Goal: Task Accomplishment & Management: Use online tool/utility

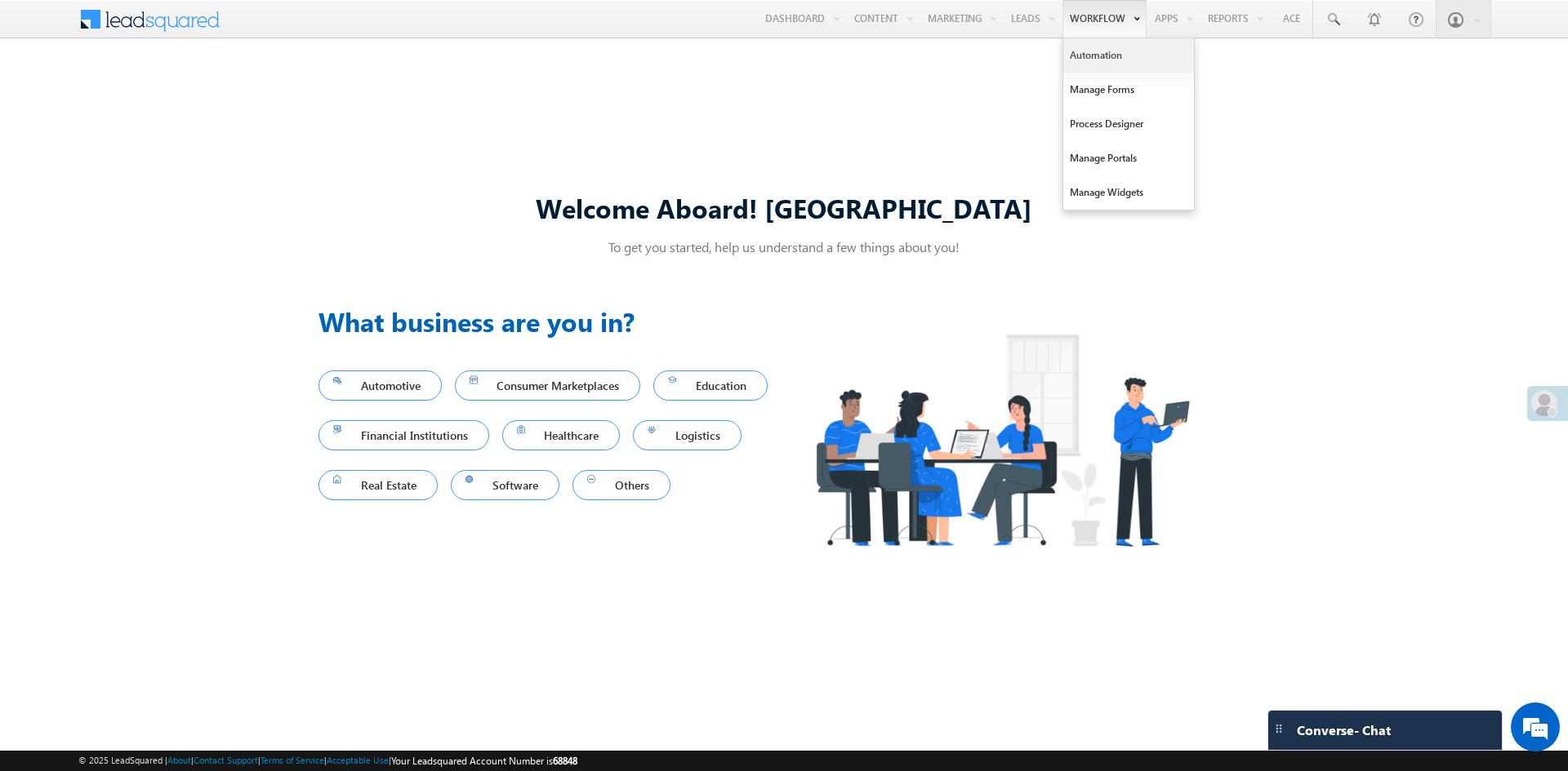
click at [1081, 59] on link "Automation" at bounding box center [1128, 56] width 130 height 34
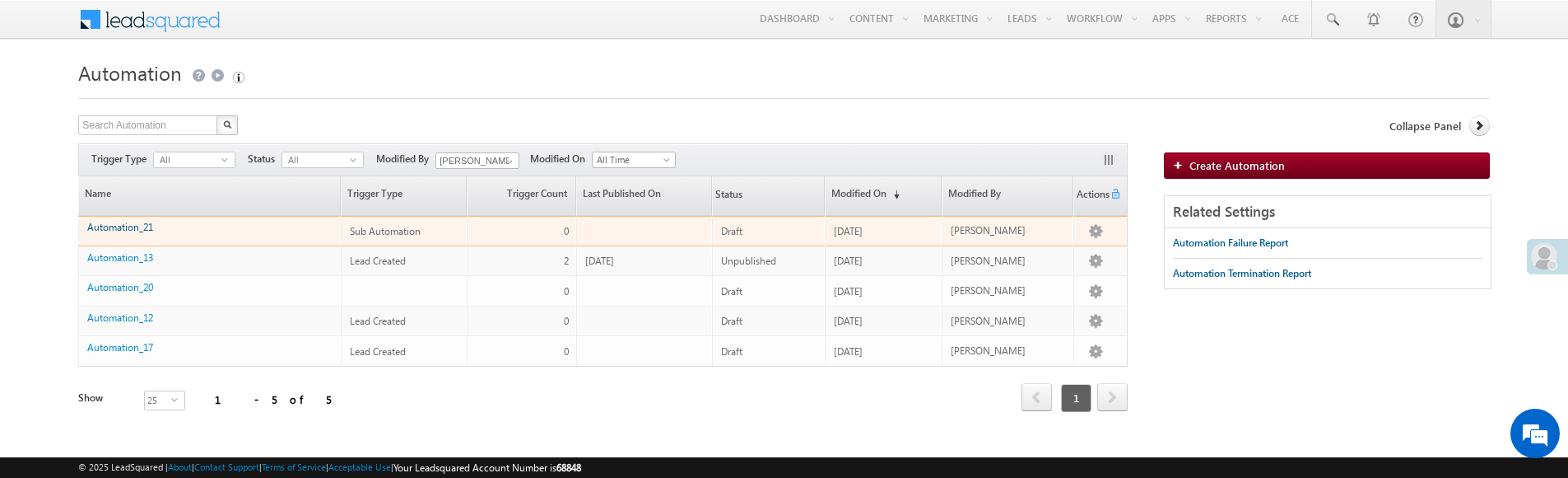
click at [119, 229] on link "Automation_21" at bounding box center [120, 227] width 66 height 12
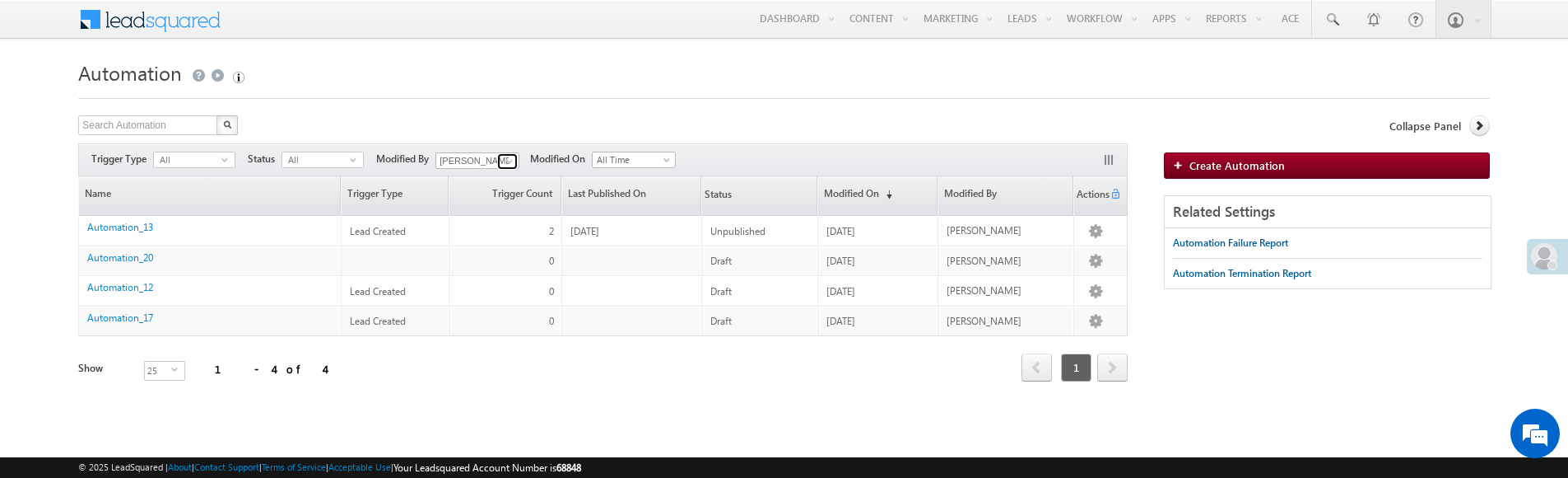
click at [515, 158] on span at bounding box center [510, 162] width 13 height 13
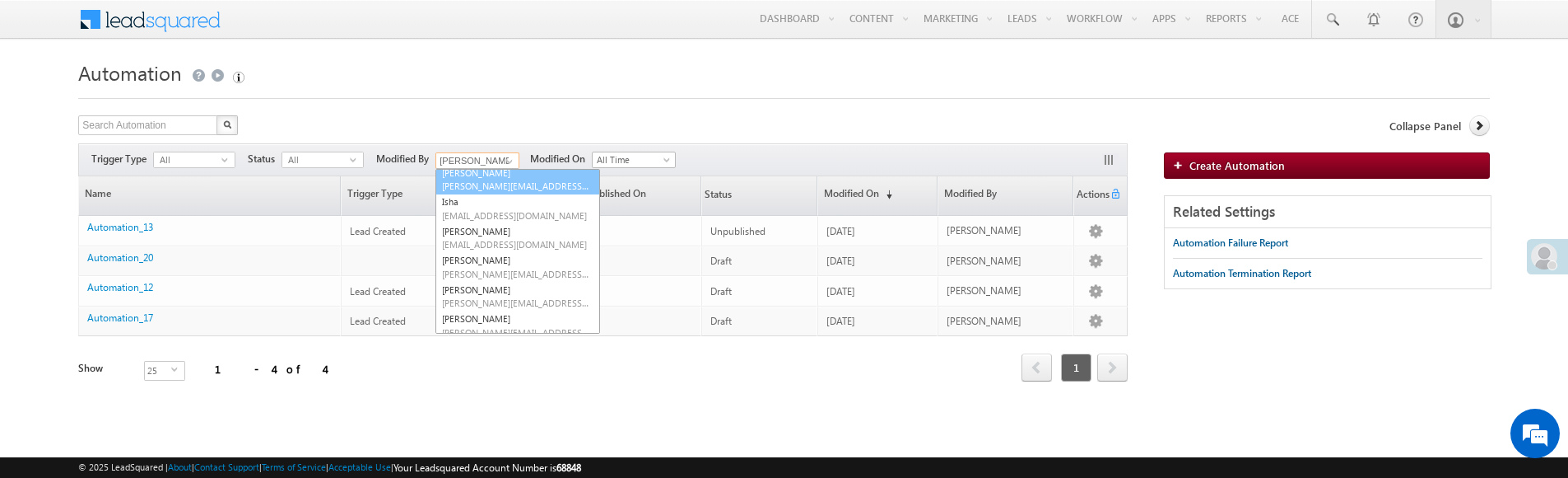
scroll to position [105, 0]
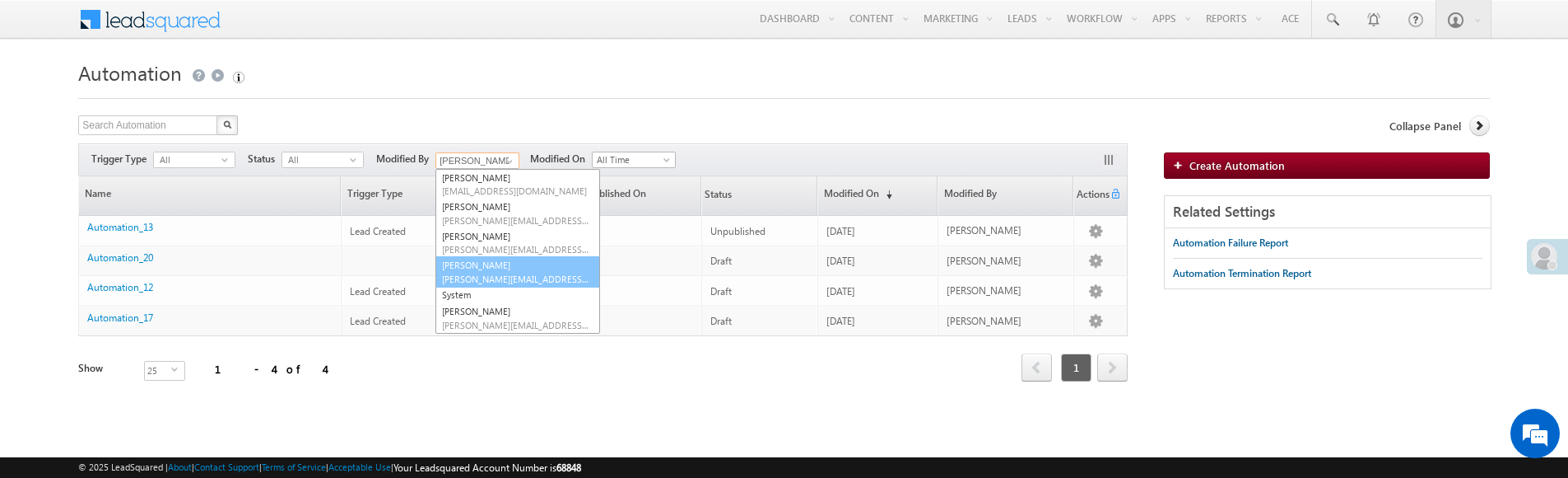
click at [491, 269] on link "Sukhbir Kalsi sukhbir@mdtmarketing.com" at bounding box center [518, 271] width 165 height 31
type input "[PERSON_NAME]"
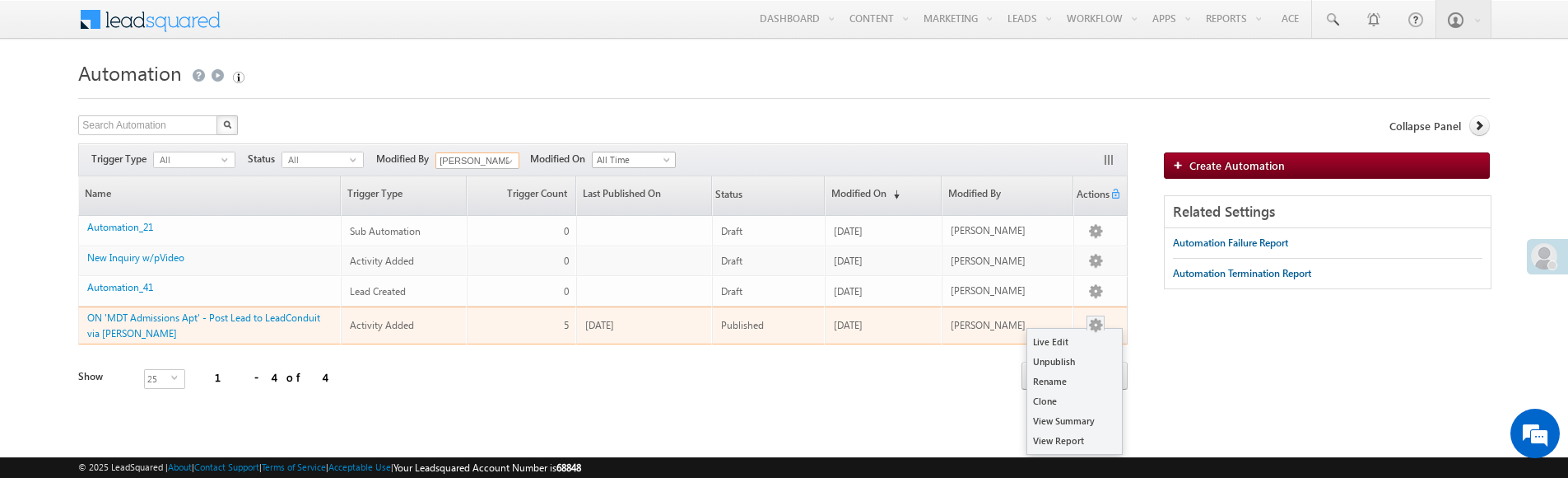
scroll to position [0, 0]
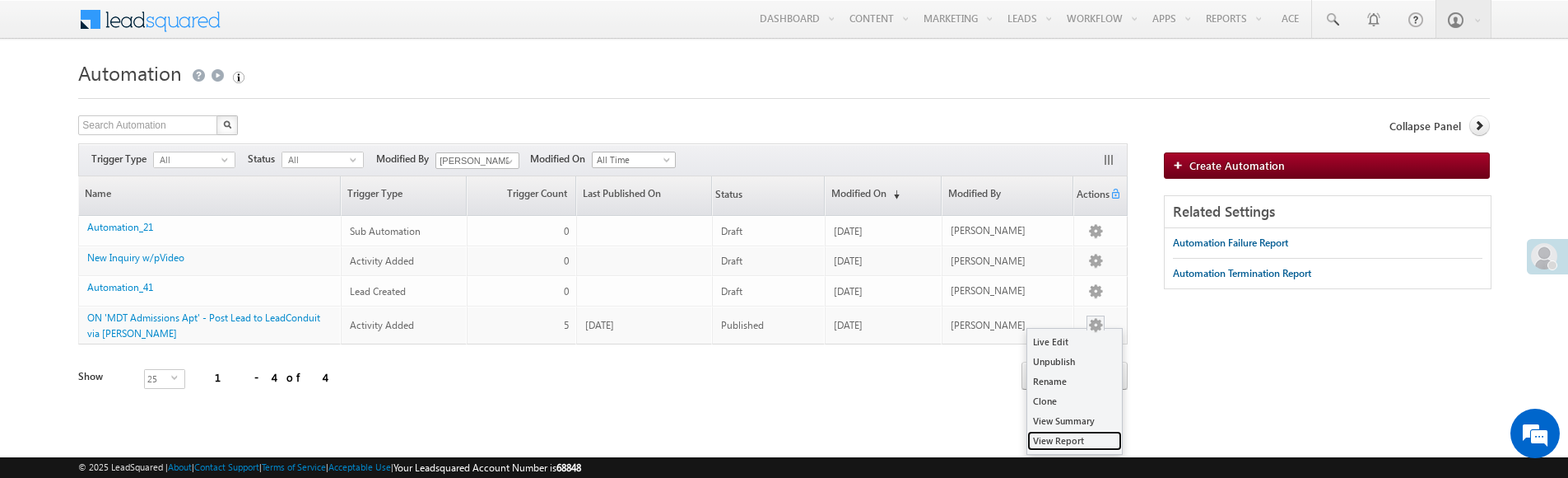
drag, startPoint x: 1064, startPoint y: 443, endPoint x: 808, endPoint y: 158, distance: 383.1
click at [1064, 443] on link "View Report" at bounding box center [1074, 440] width 94 height 20
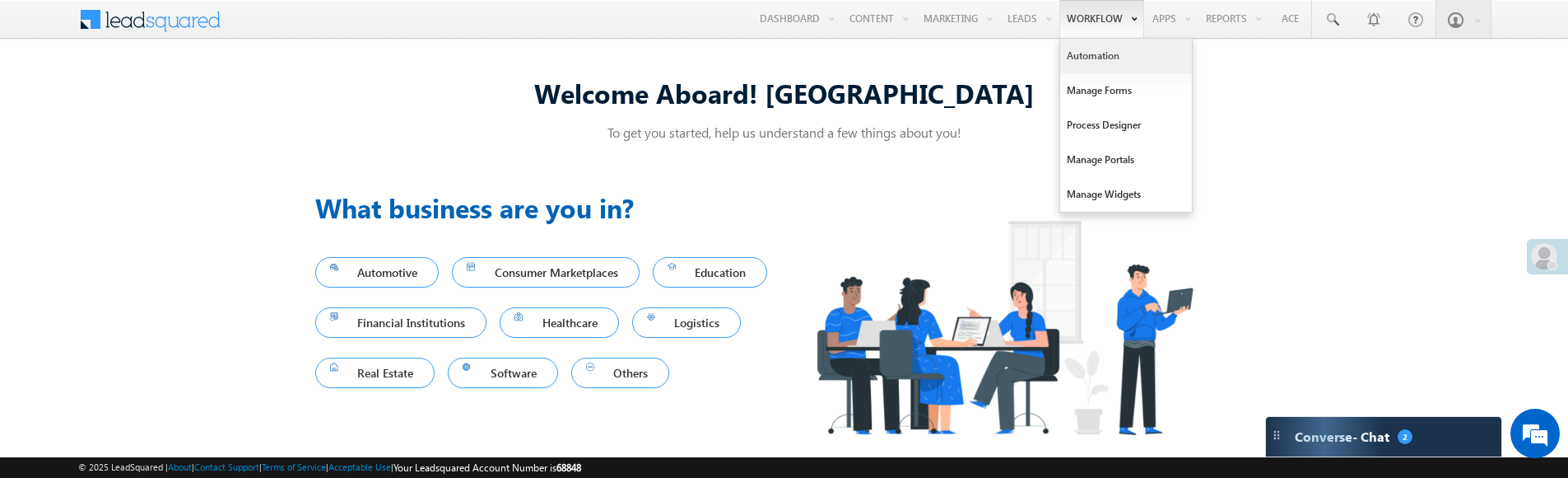
click at [1073, 53] on link "Automation" at bounding box center [1126, 56] width 131 height 34
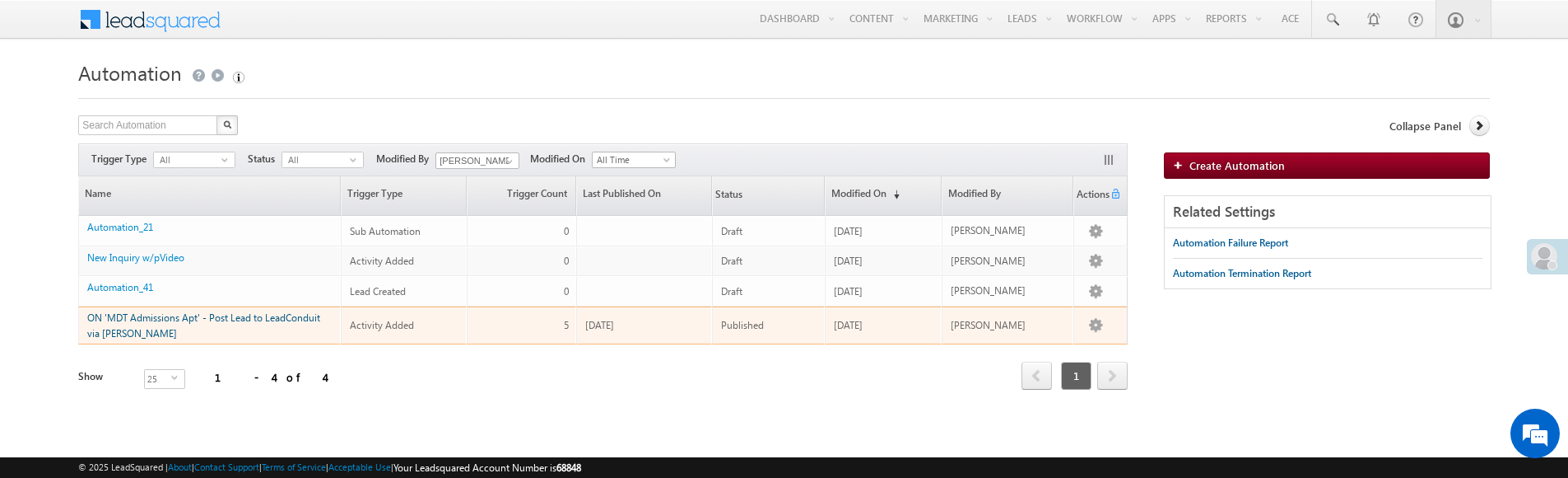
click at [271, 316] on link "ON 'MDT Admissions Apt' - Post Lead to LeadConduit via [PERSON_NAME]" at bounding box center [204, 325] width 233 height 28
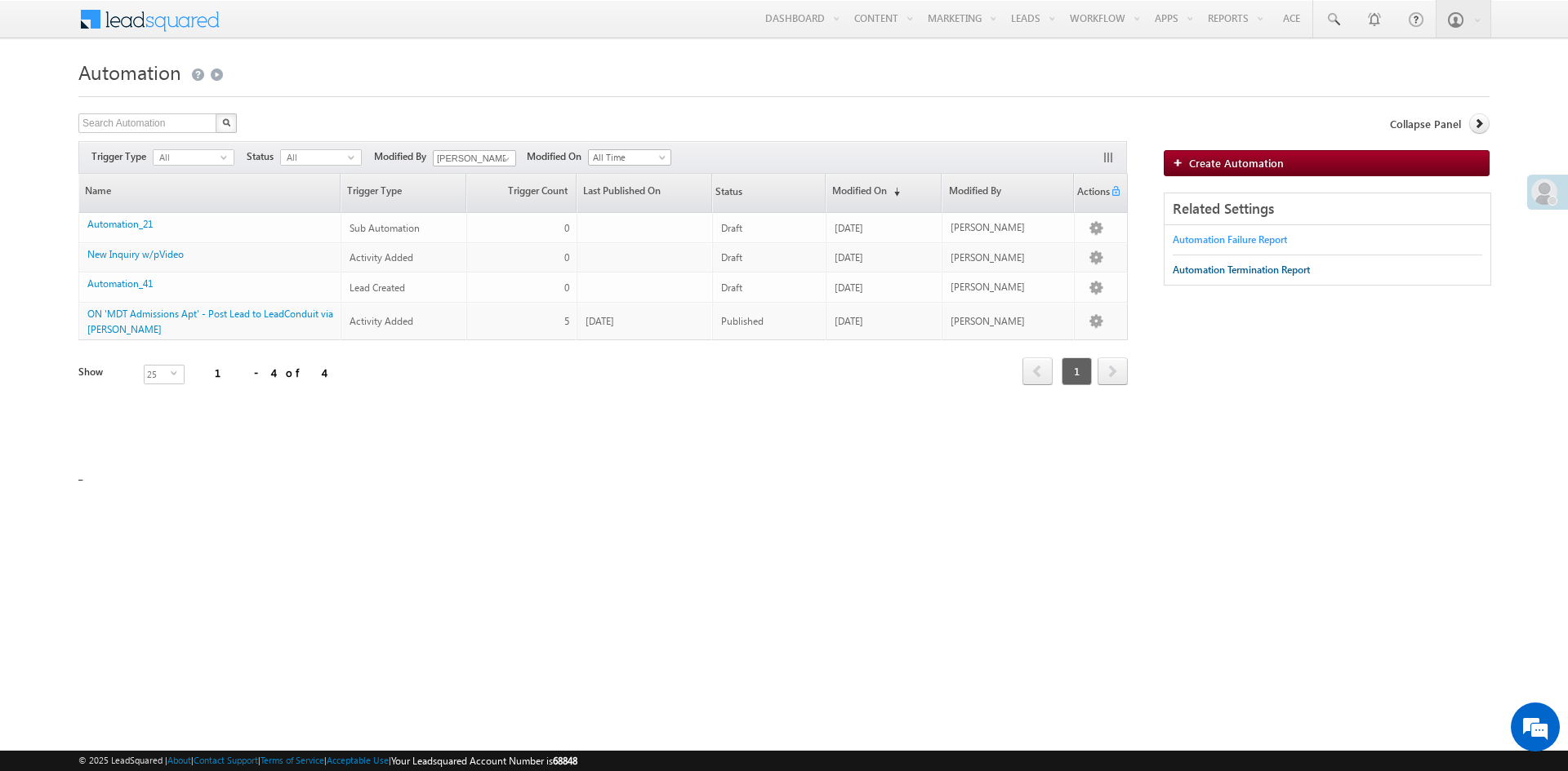
click at [1206, 241] on div "Automation Failure Report" at bounding box center [1229, 241] width 114 height 15
click at [668, 157] on span at bounding box center [664, 160] width 13 height 13
click at [638, 213] on link "Yesterday" at bounding box center [633, 210] width 82 height 15
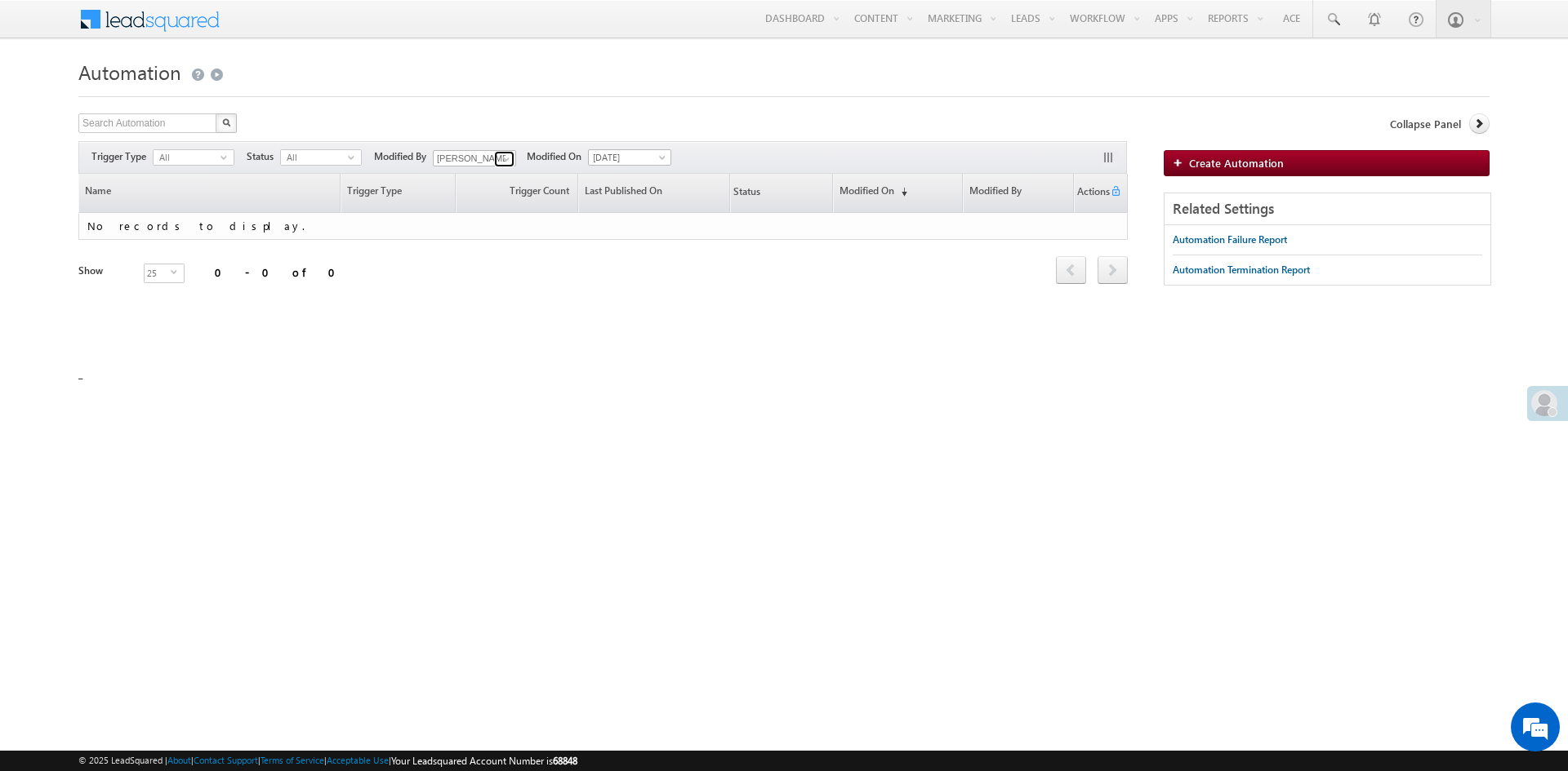
click at [507, 159] on span at bounding box center [506, 159] width 13 height 13
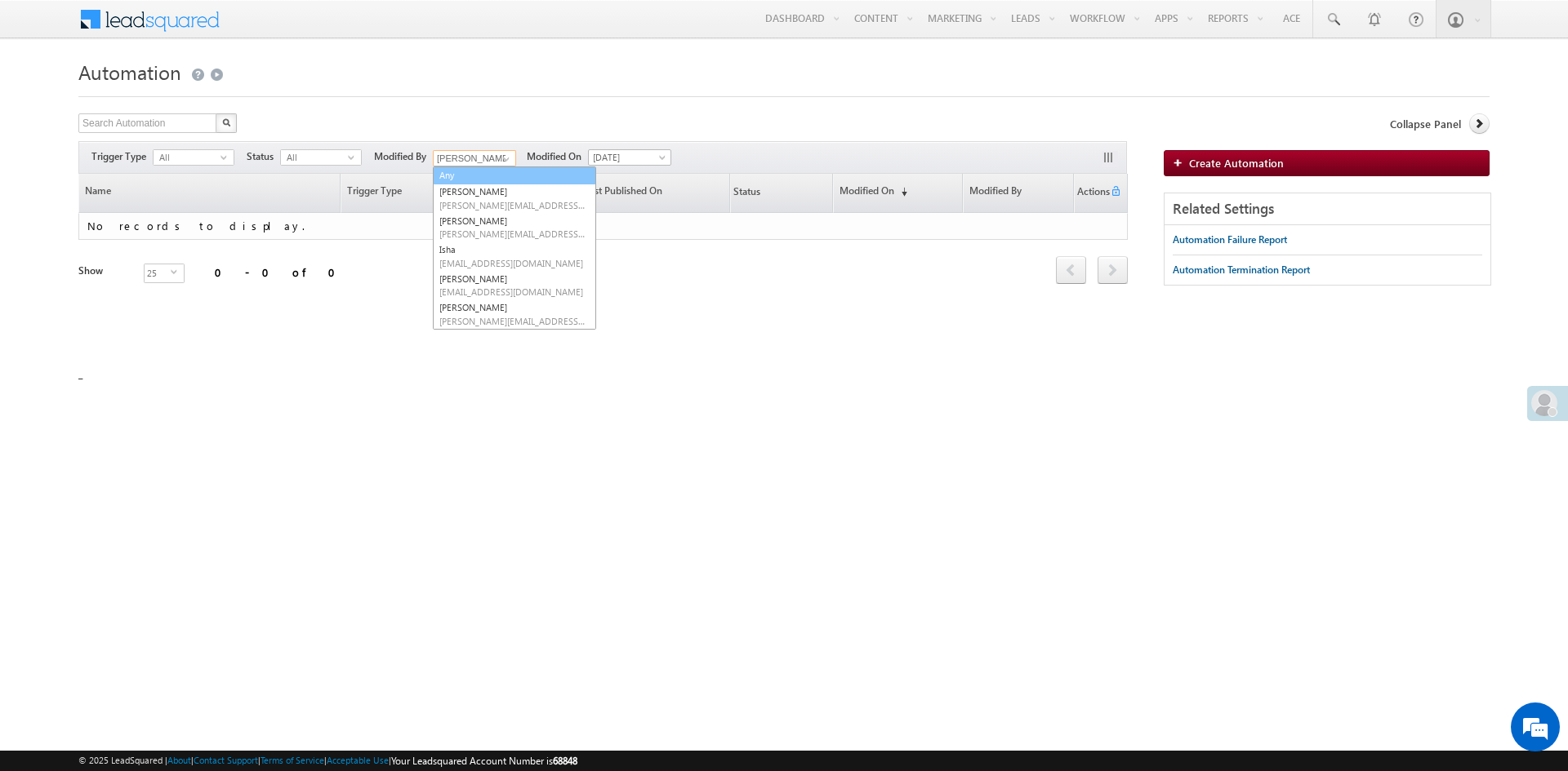
click at [492, 179] on link "Any" at bounding box center [514, 176] width 163 height 19
type input "Any"
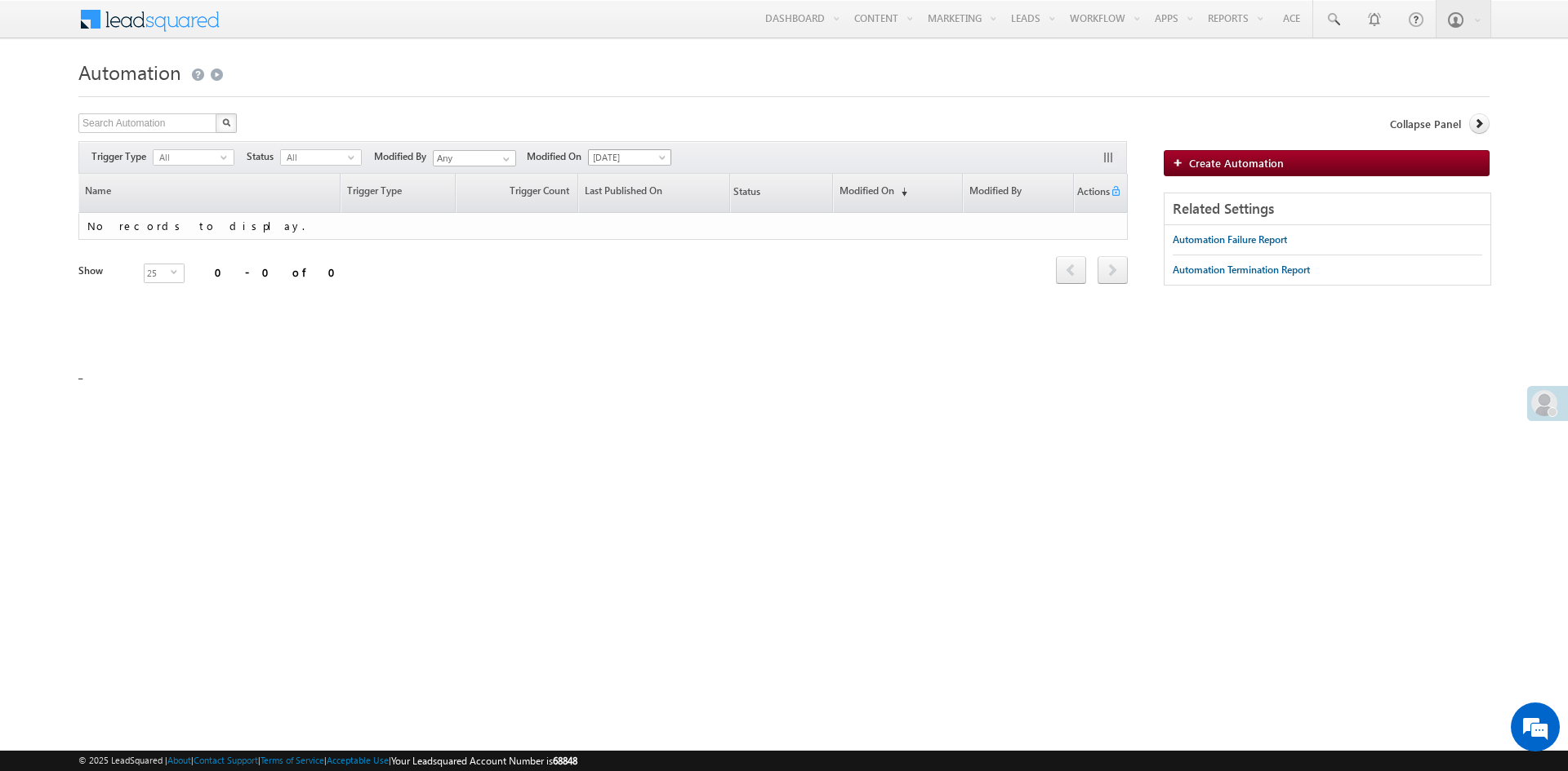
click at [669, 159] on span at bounding box center [664, 160] width 13 height 13
click at [643, 243] on link "Last Week" at bounding box center [633, 246] width 82 height 15
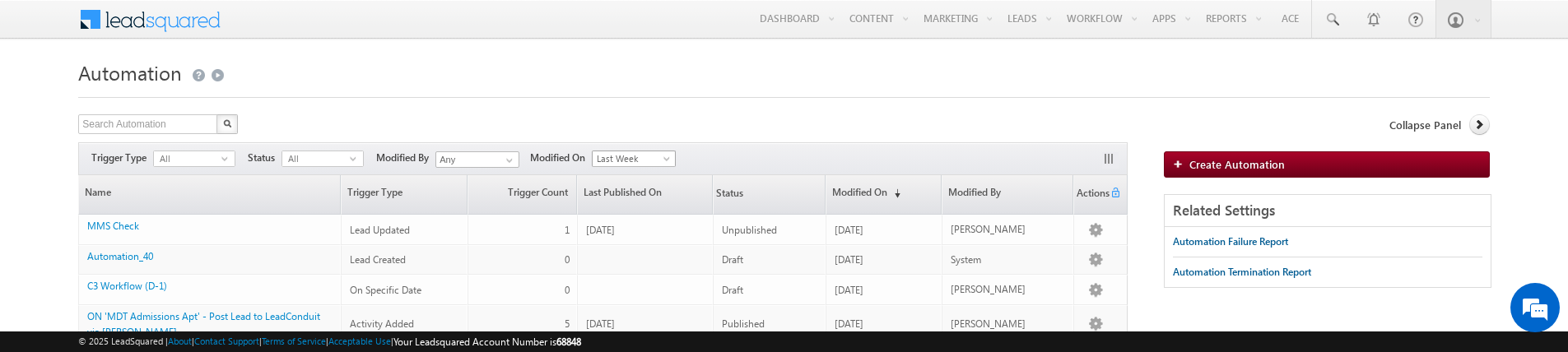
click at [675, 162] on span at bounding box center [668, 162] width 13 height 13
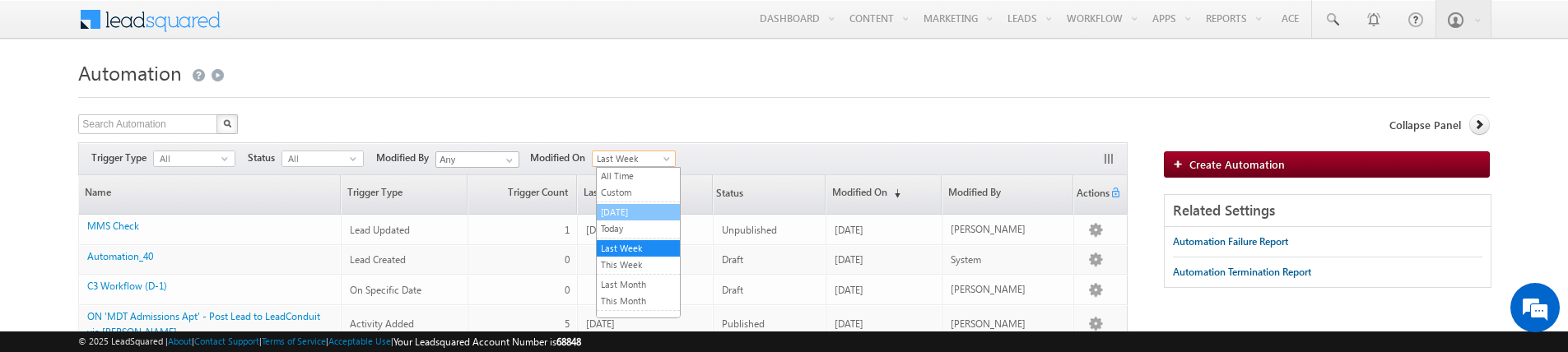
click at [640, 210] on link "[DATE]" at bounding box center [637, 212] width 83 height 15
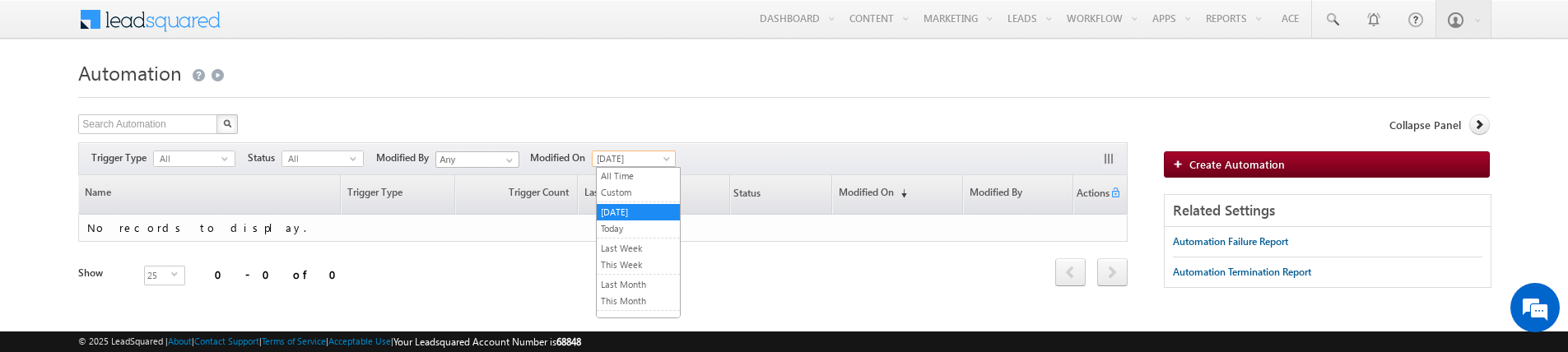
click at [669, 156] on span at bounding box center [668, 162] width 13 height 13
click at [643, 246] on link "Last Week" at bounding box center [637, 248] width 83 height 15
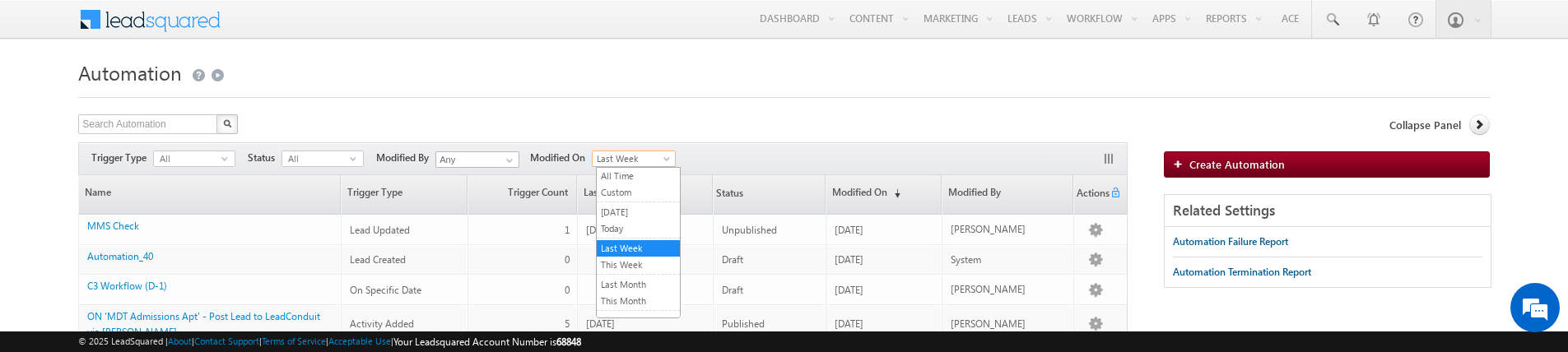
click at [664, 160] on span "Last Week" at bounding box center [632, 159] width 78 height 15
click at [639, 264] on link "This Week" at bounding box center [637, 265] width 83 height 15
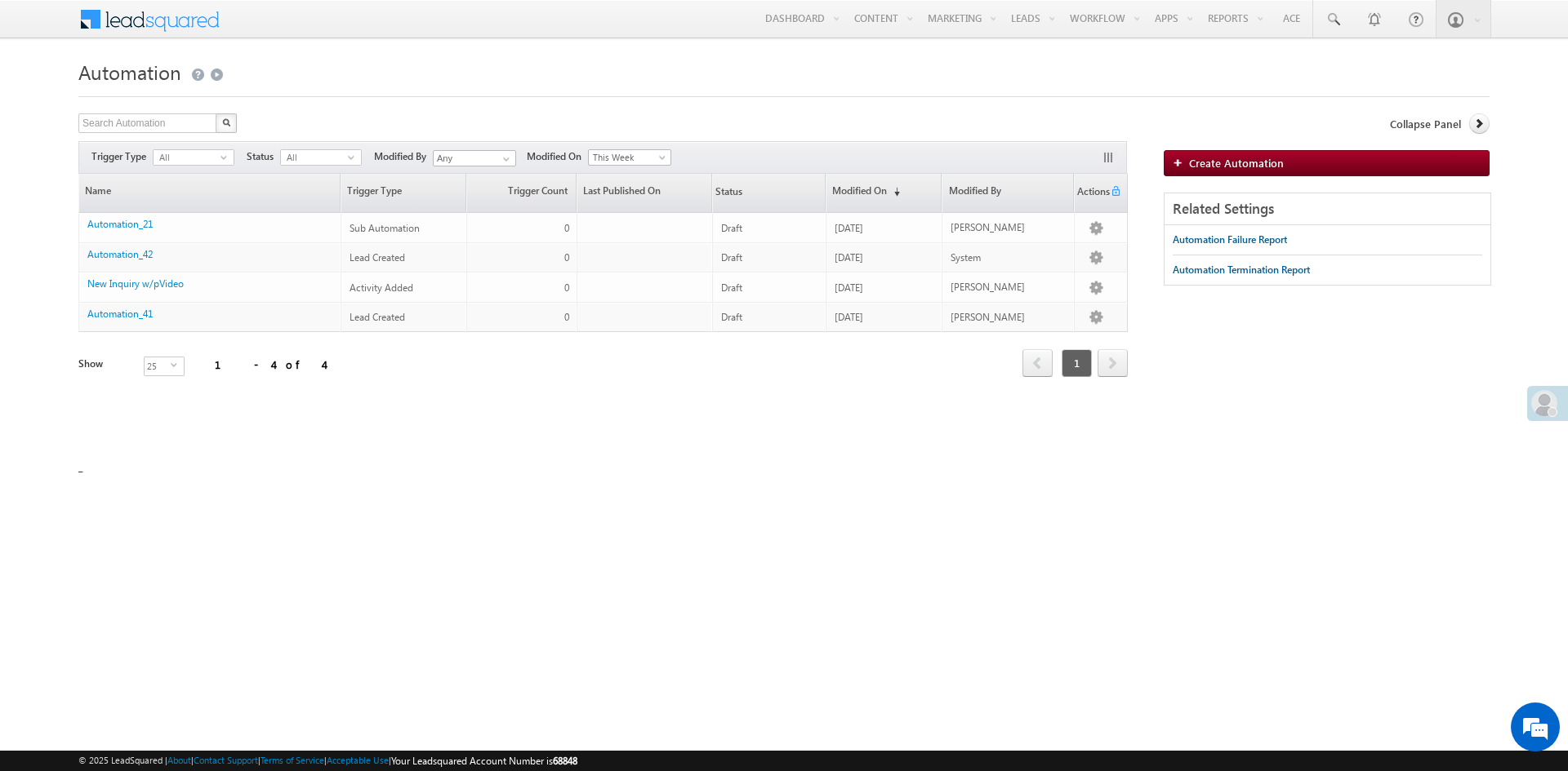
click at [755, 77] on h1 "Automation" at bounding box center [784, 71] width 1411 height 32
click at [382, 460] on div "Automation Create Automation Search Automation X 4 results found Actions Select…" at bounding box center [784, 264] width 1411 height 420
drag, startPoint x: 1386, startPoint y: 140, endPoint x: 872, endPoint y: 106, distance: 515.1
click at [0, 0] on link "Settings" at bounding box center [0, 0] width 0 height 0
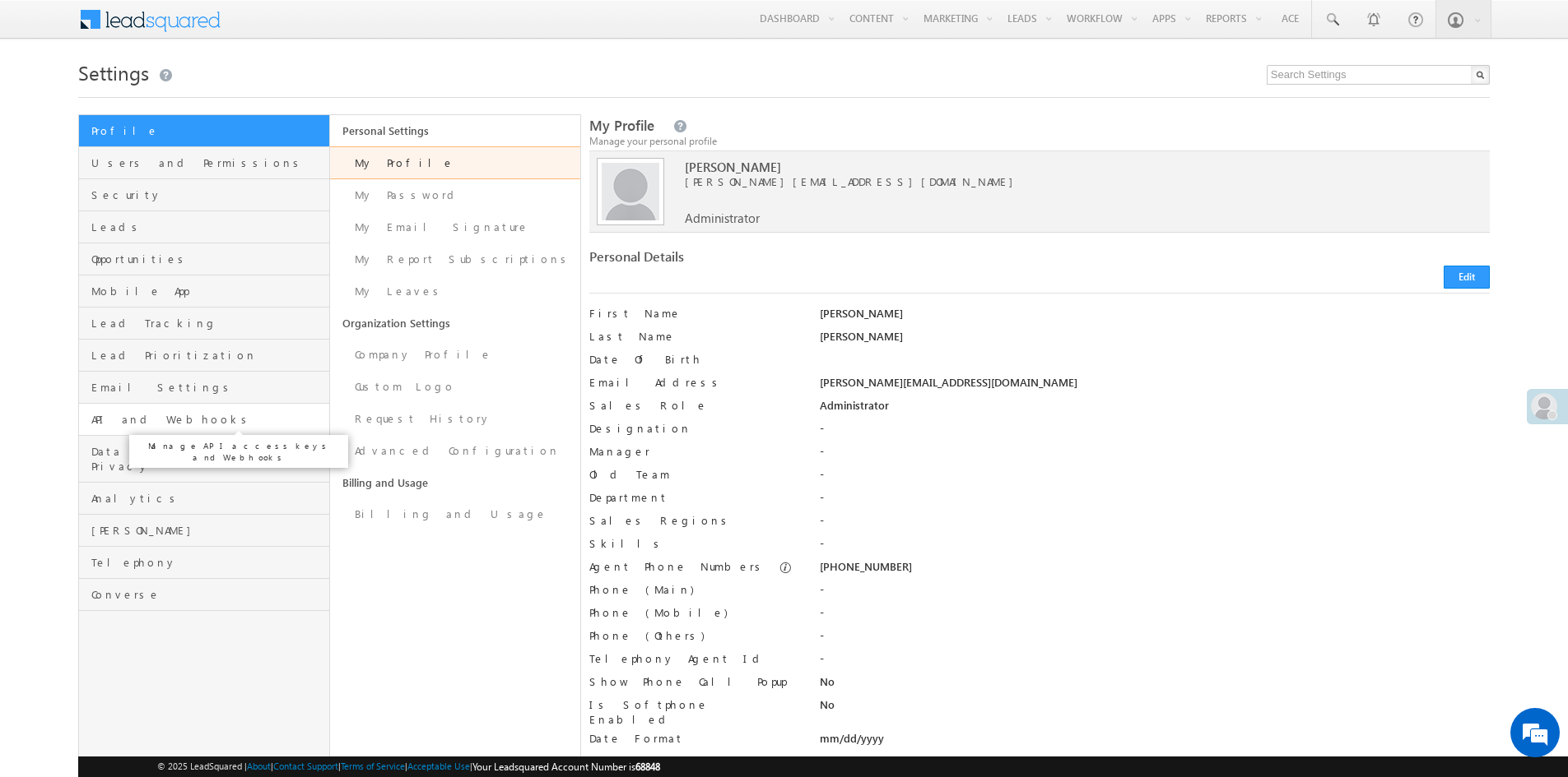
click at [142, 420] on span "API and Webhooks" at bounding box center [207, 419] width 233 height 15
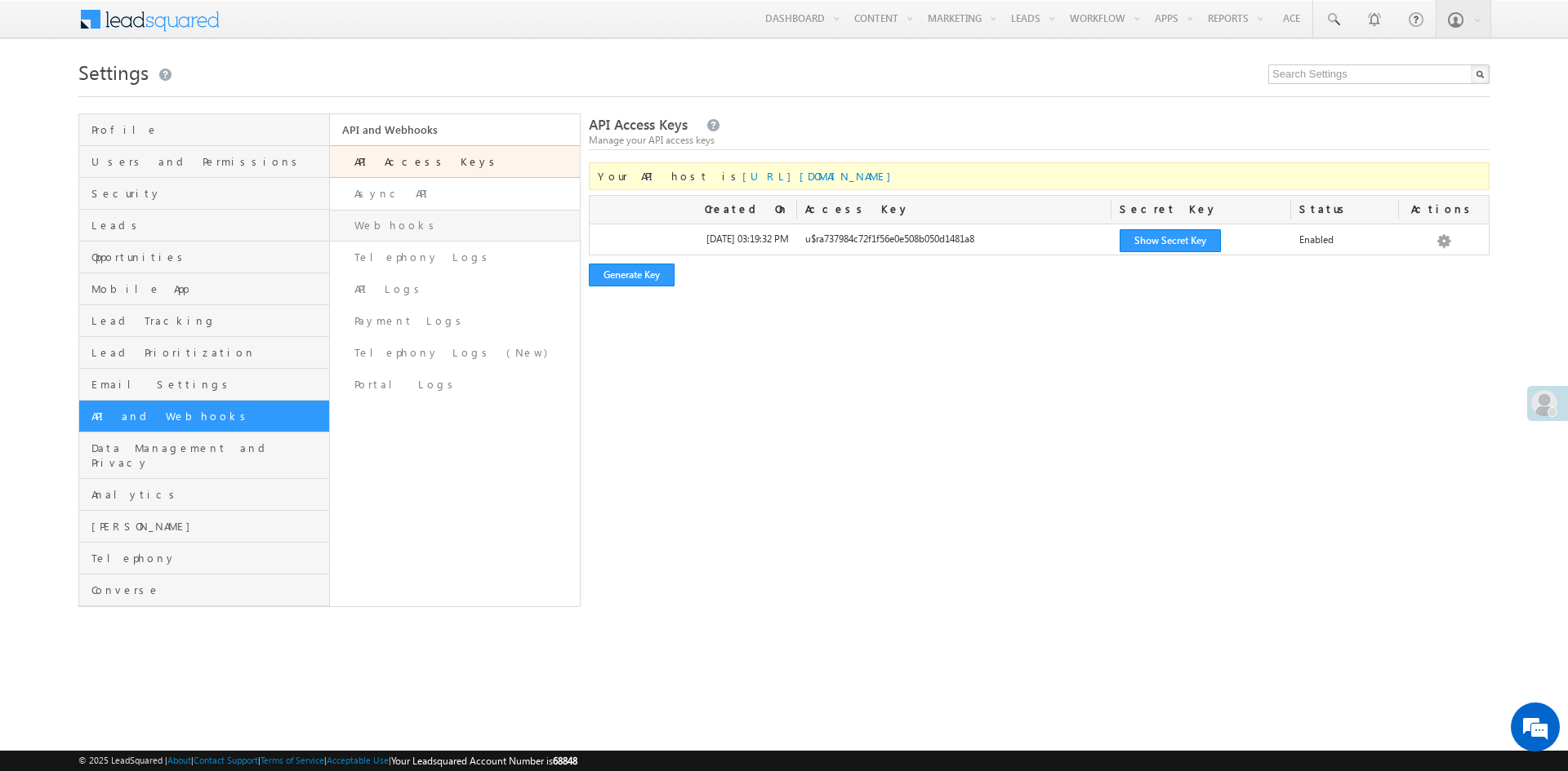
click at [379, 239] on link "Webhooks" at bounding box center [455, 226] width 251 height 32
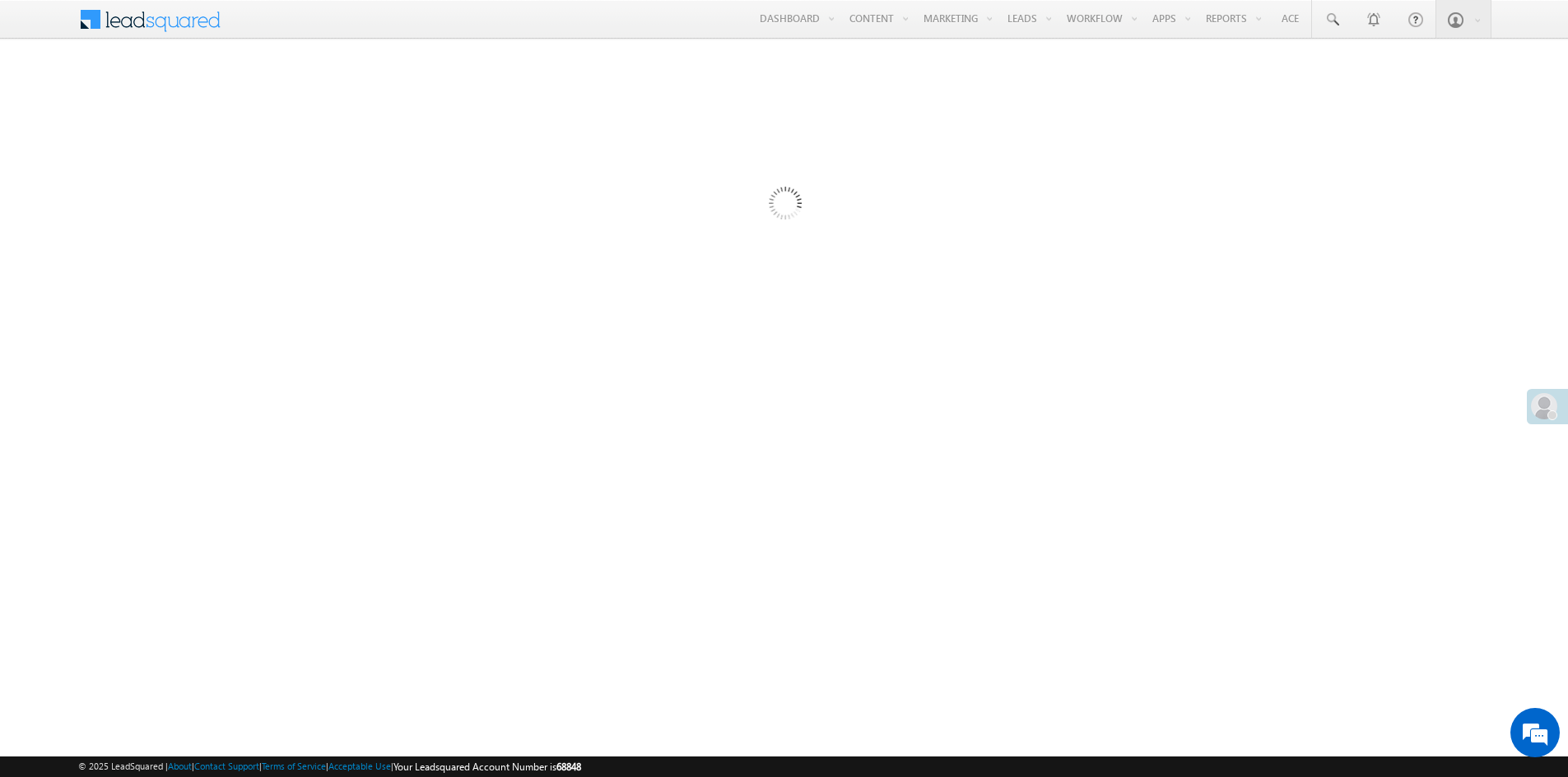
click at [384, 230] on div at bounding box center [783, 450] width 1411 height 658
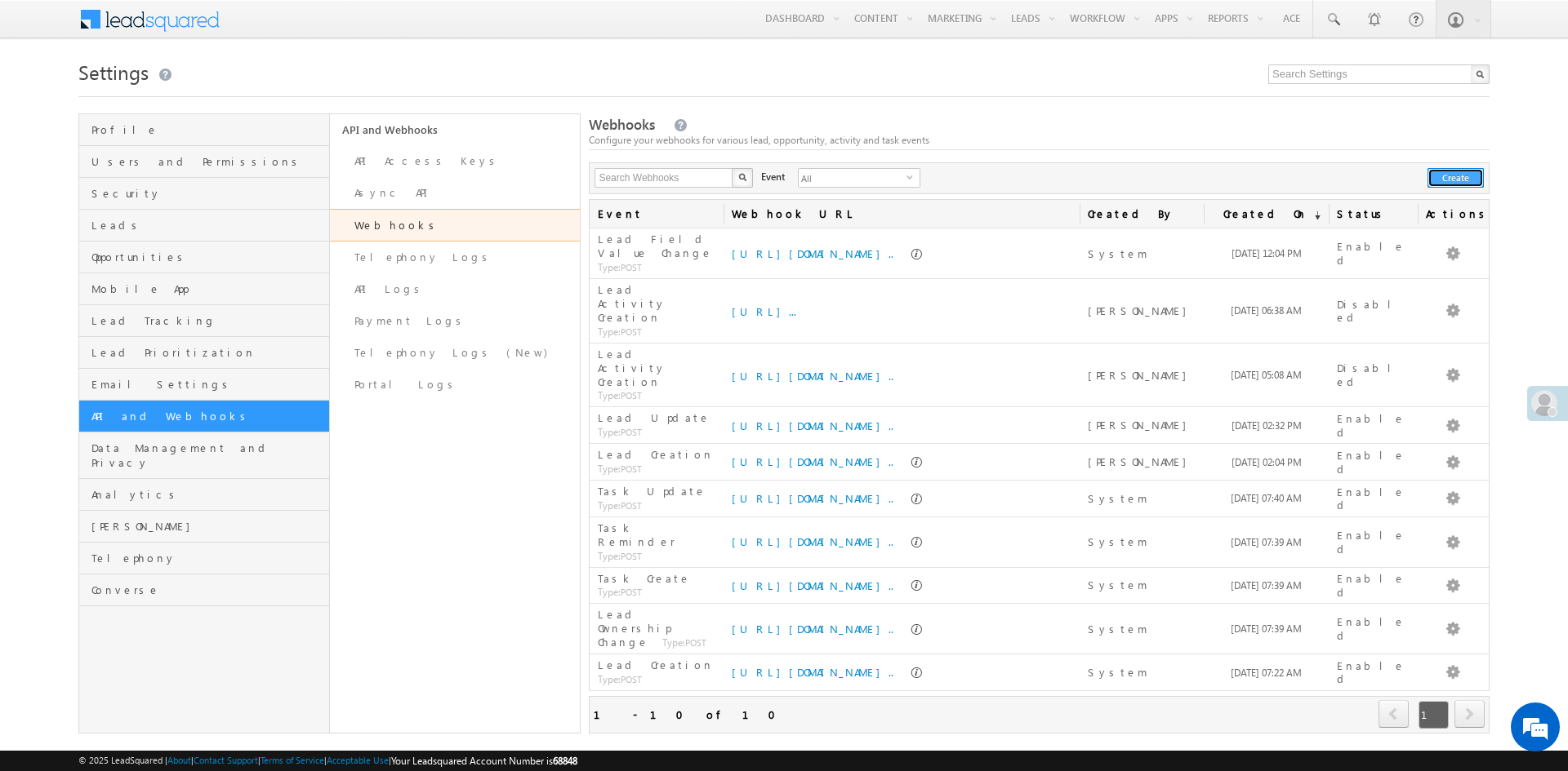
click at [1448, 178] on button "Create" at bounding box center [1456, 177] width 57 height 20
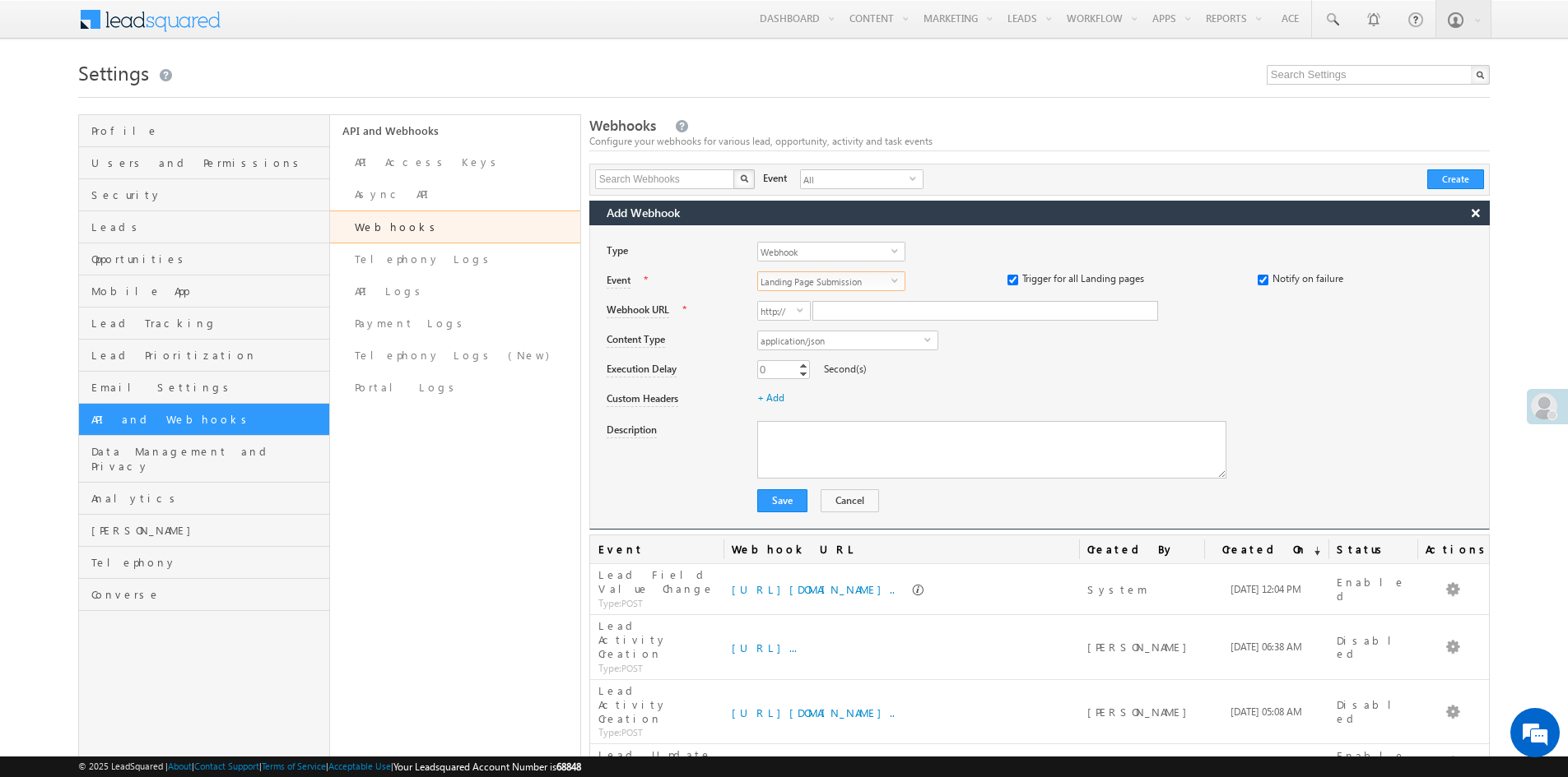
click at [896, 282] on span "select" at bounding box center [898, 281] width 13 height 8
click at [1076, 393] on div "+ Add" at bounding box center [1123, 401] width 732 height 23
drag, startPoint x: 1295, startPoint y: 279, endPoint x: 1463, endPoint y: 308, distance: 170.5
click at [1405, 275] on div "Notify on failure" at bounding box center [1373, 282] width 231 height 23
drag, startPoint x: 1317, startPoint y: 382, endPoint x: 1088, endPoint y: 391, distance: 229.2
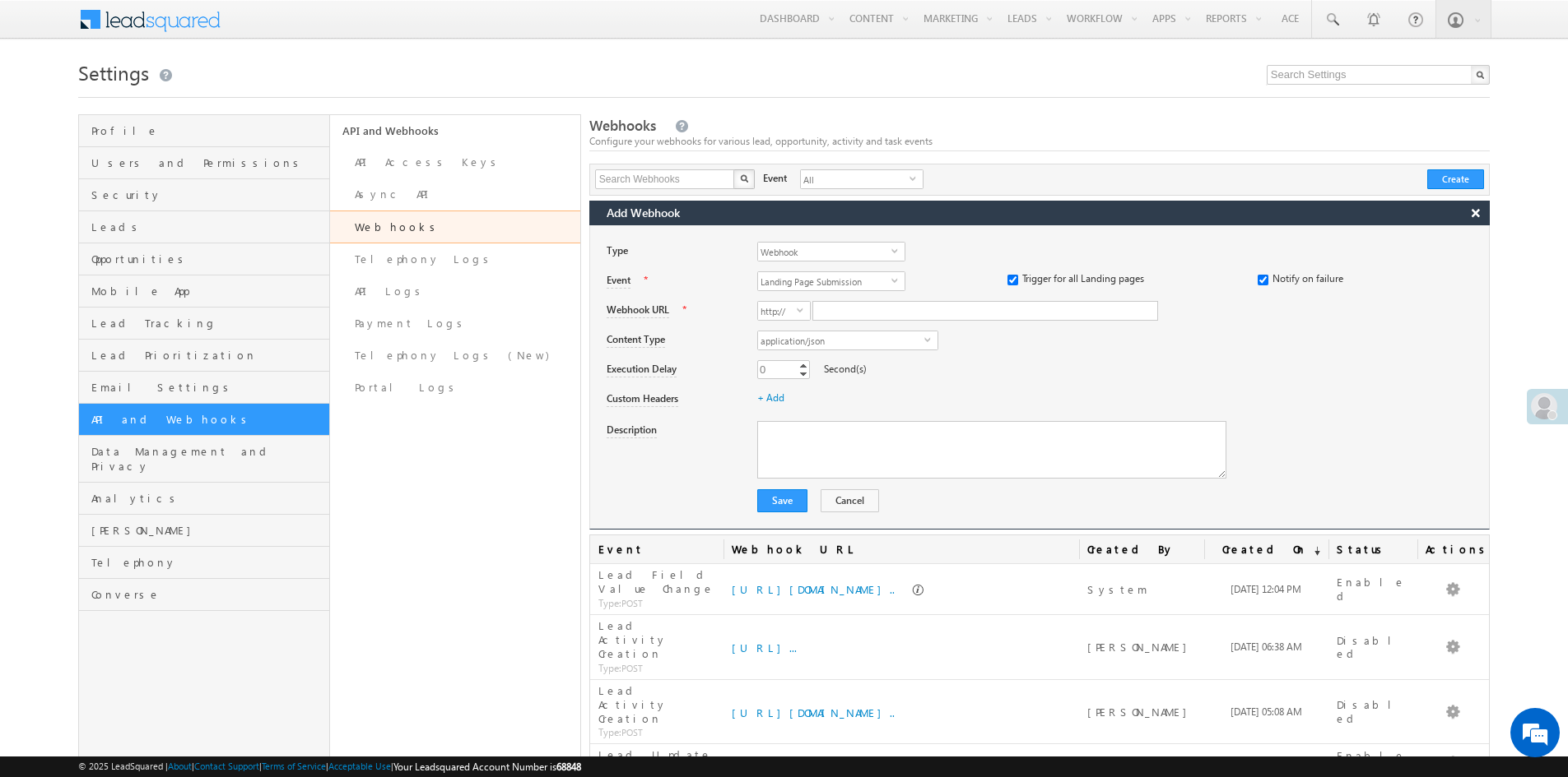
click at [1284, 387] on div "Type Webhook select 0 Event * Landing Page Submission select landing_page_submi…" at bounding box center [1039, 378] width 900 height 304
click at [837, 503] on button "Cancel" at bounding box center [849, 501] width 58 height 23
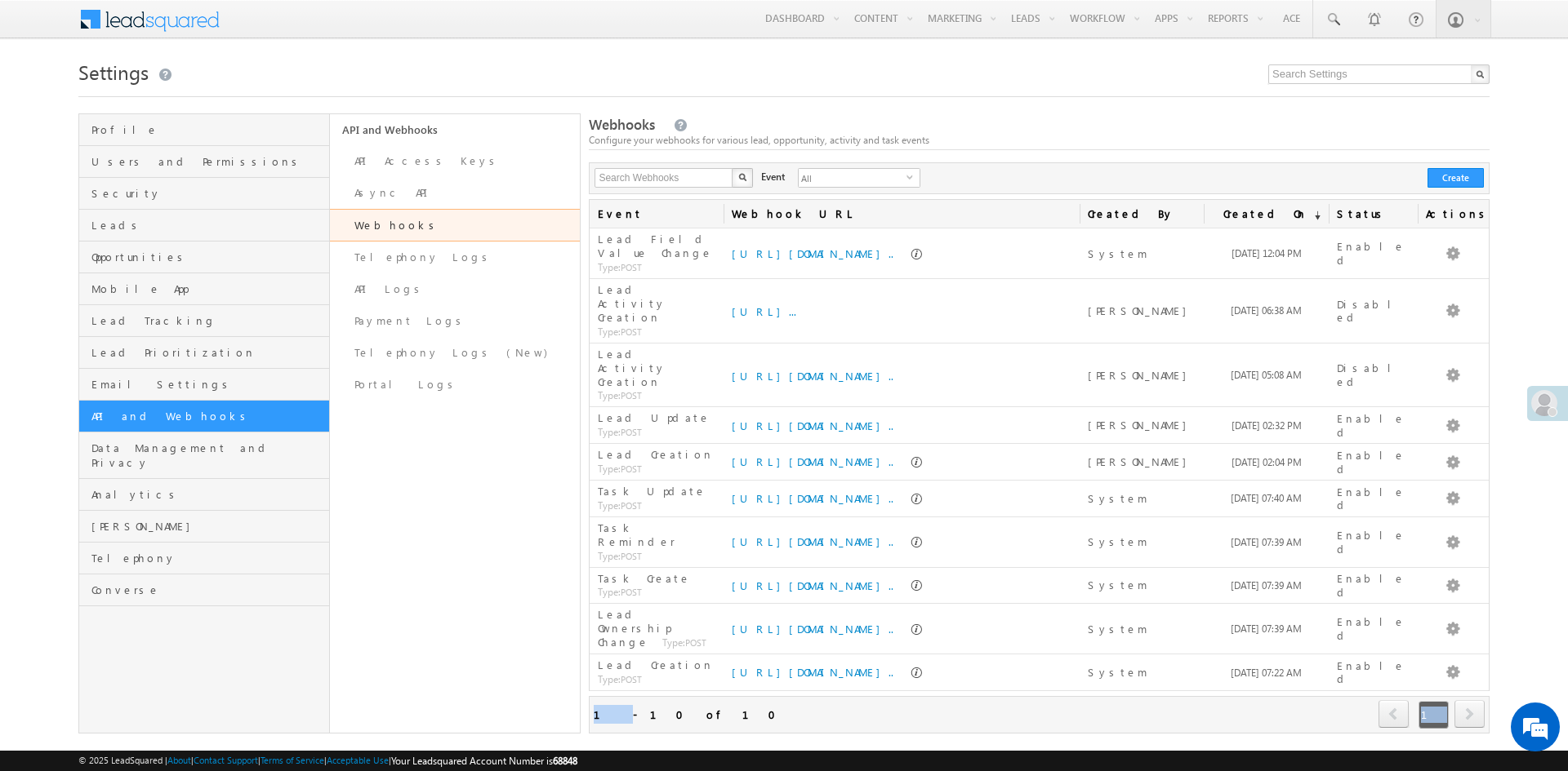
drag, startPoint x: 609, startPoint y: 547, endPoint x: 852, endPoint y: 557, distance: 243.2
click at [730, 696] on div "Refresh first prev 1 next last 1 - 10 of 10" at bounding box center [1039, 715] width 901 height 38
click at [1155, 573] on div "Webhooks Configure your webhooks for various lead, opportunity, activity and ta…" at bounding box center [1039, 423] width 901 height 620
click at [101, 129] on span "Profile" at bounding box center [208, 130] width 233 height 15
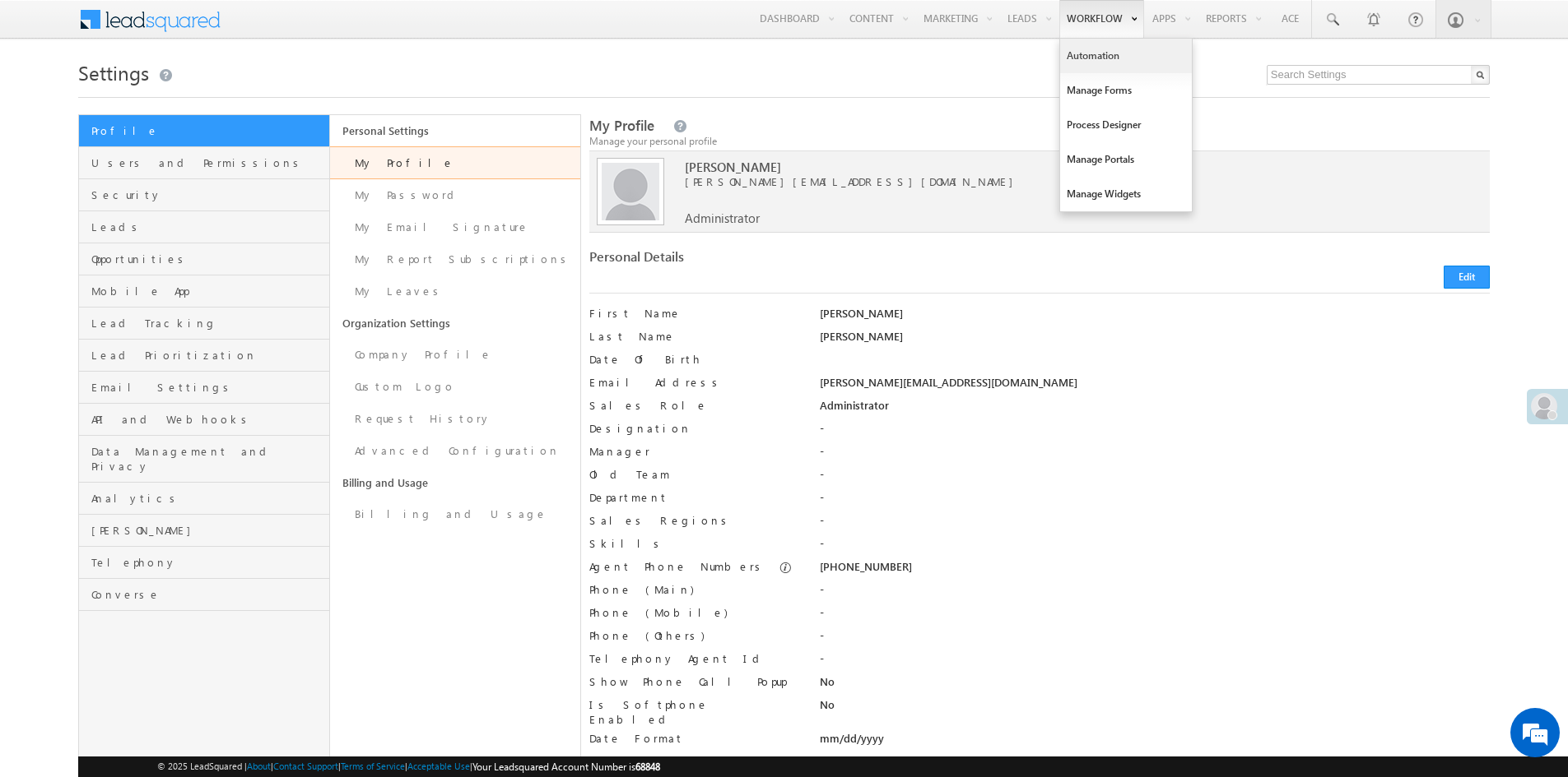
click at [1088, 57] on link "Automation" at bounding box center [1126, 56] width 131 height 34
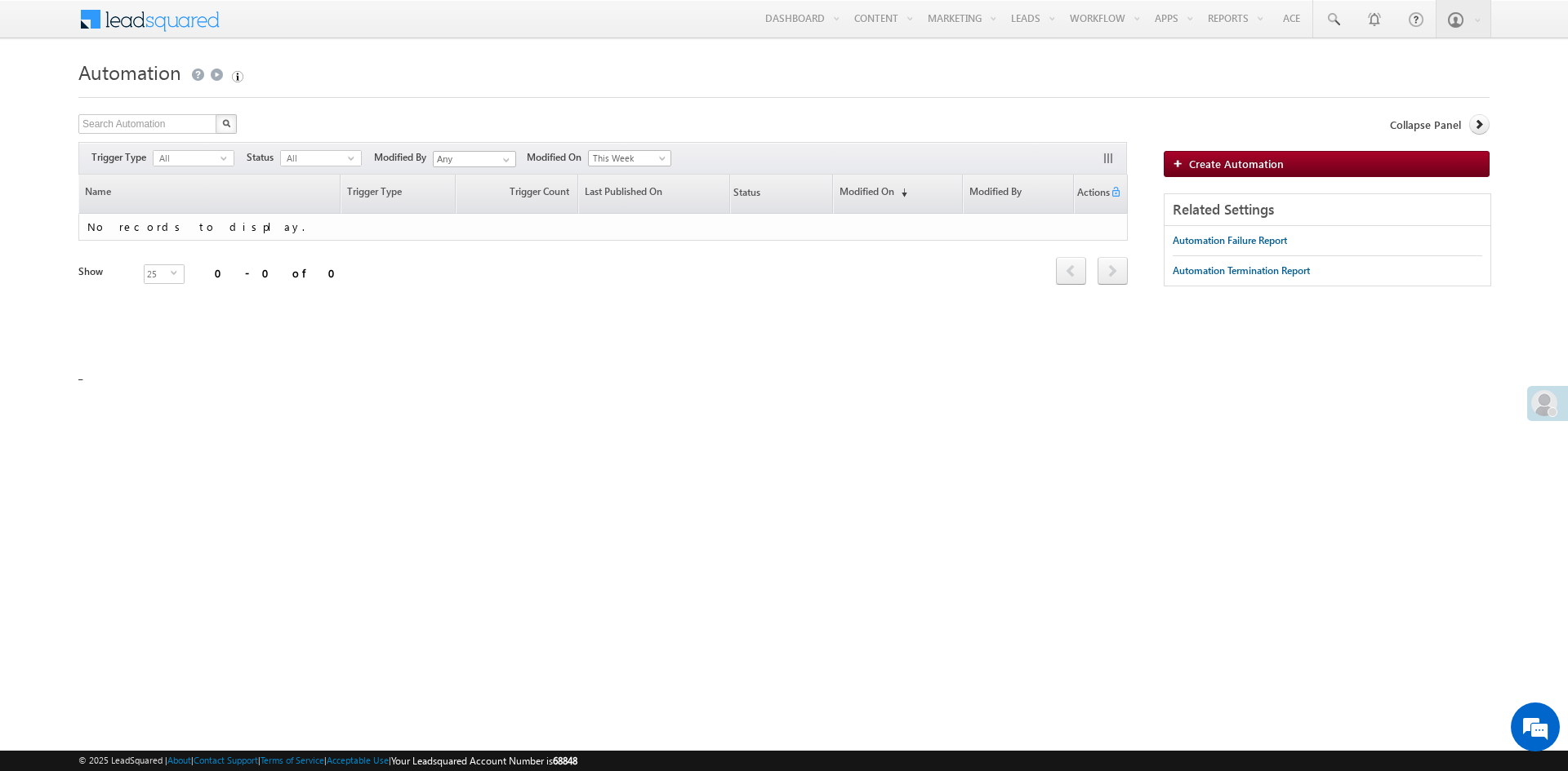
click at [239, 75] on img "button" at bounding box center [238, 76] width 11 height 11
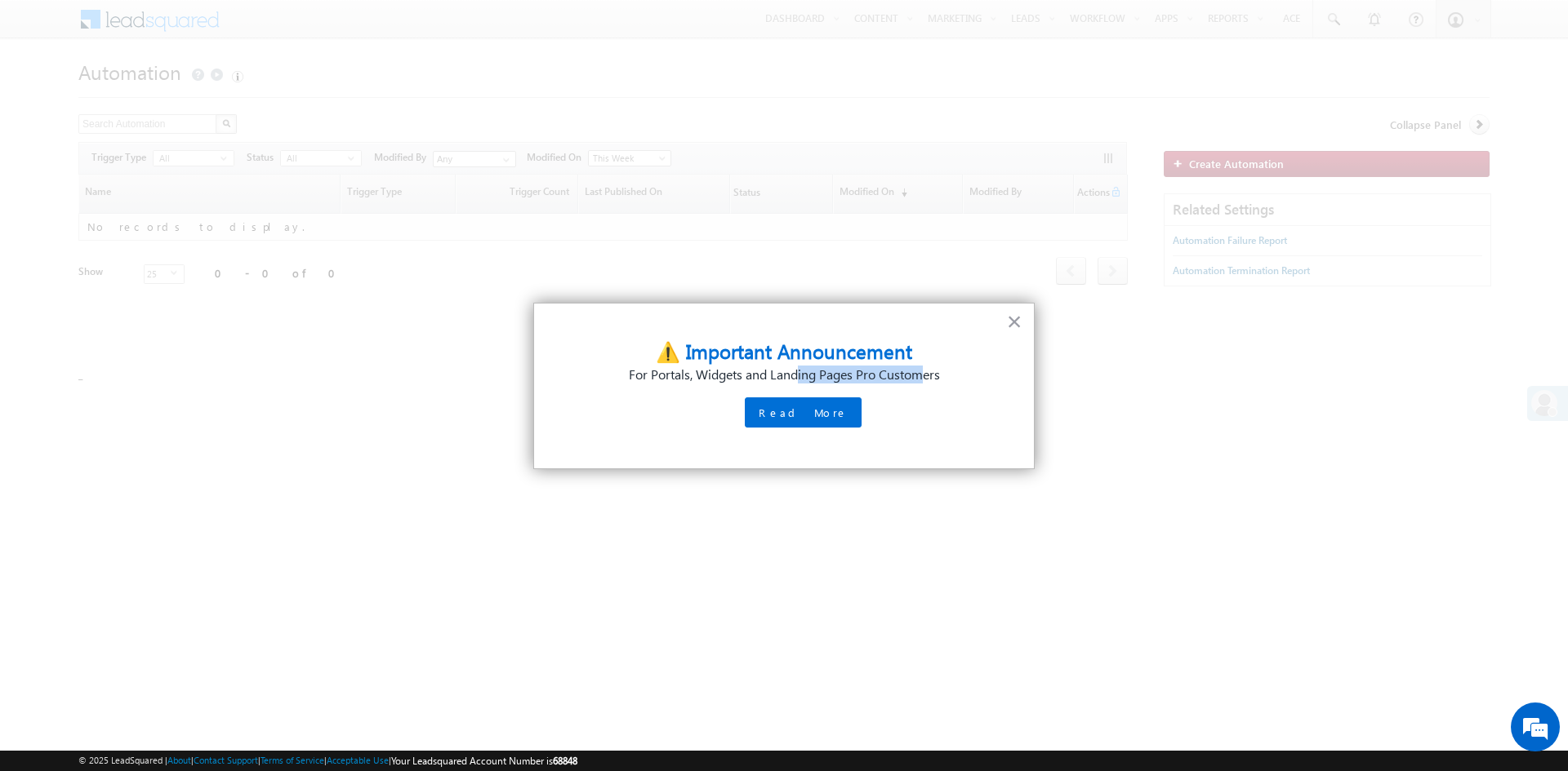
drag, startPoint x: 815, startPoint y: 379, endPoint x: 919, endPoint y: 386, distance: 104.2
click at [925, 377] on p "For Portals, Widgets and Landing Pages Pro Customers" at bounding box center [784, 375] width 428 height 18
click at [1017, 323] on button "×" at bounding box center [1015, 322] width 15 height 26
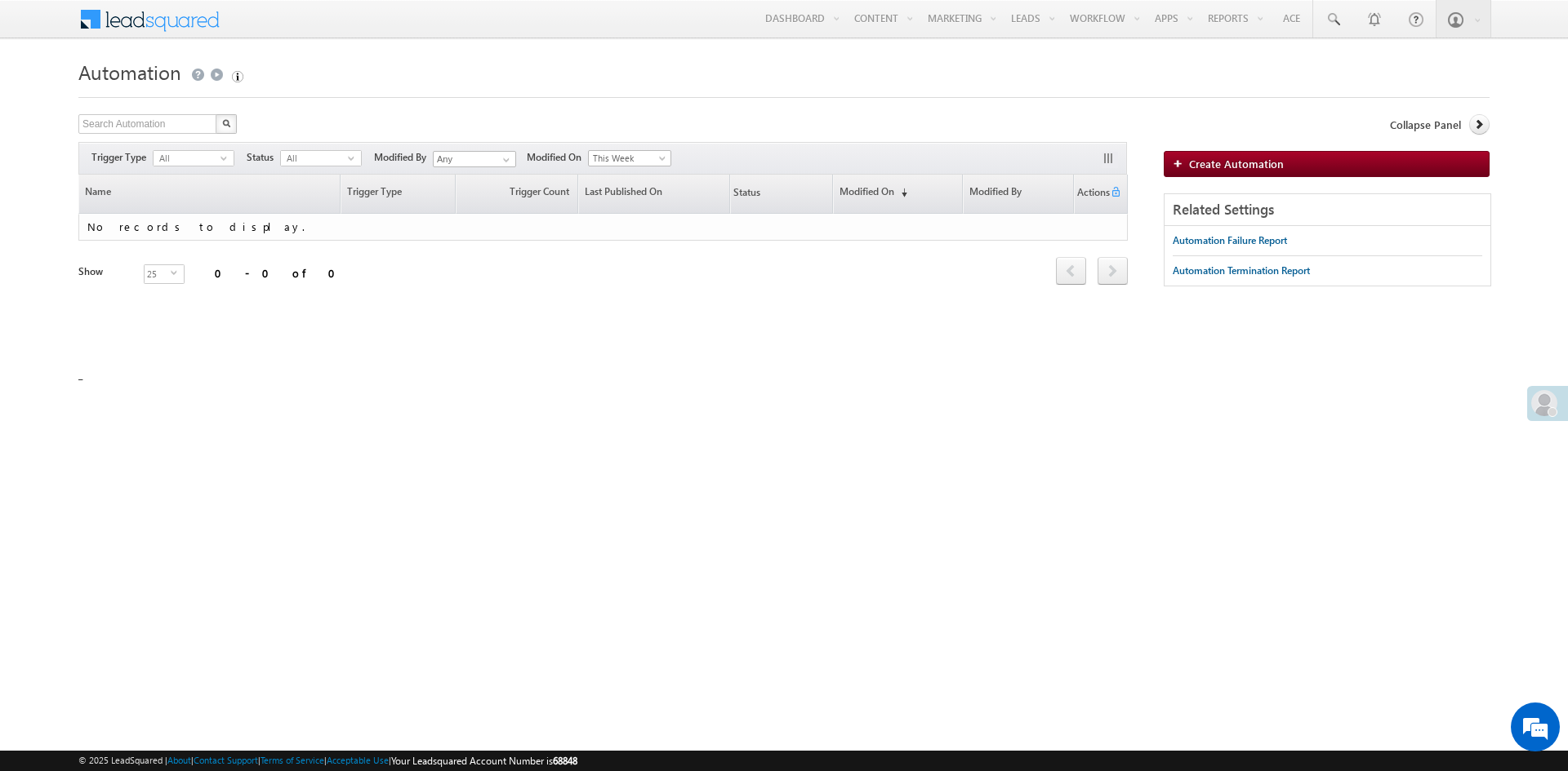
click at [282, 74] on h1 "Automation" at bounding box center [784, 71] width 1411 height 33
click at [238, 77] on img "button" at bounding box center [238, 76] width 11 height 11
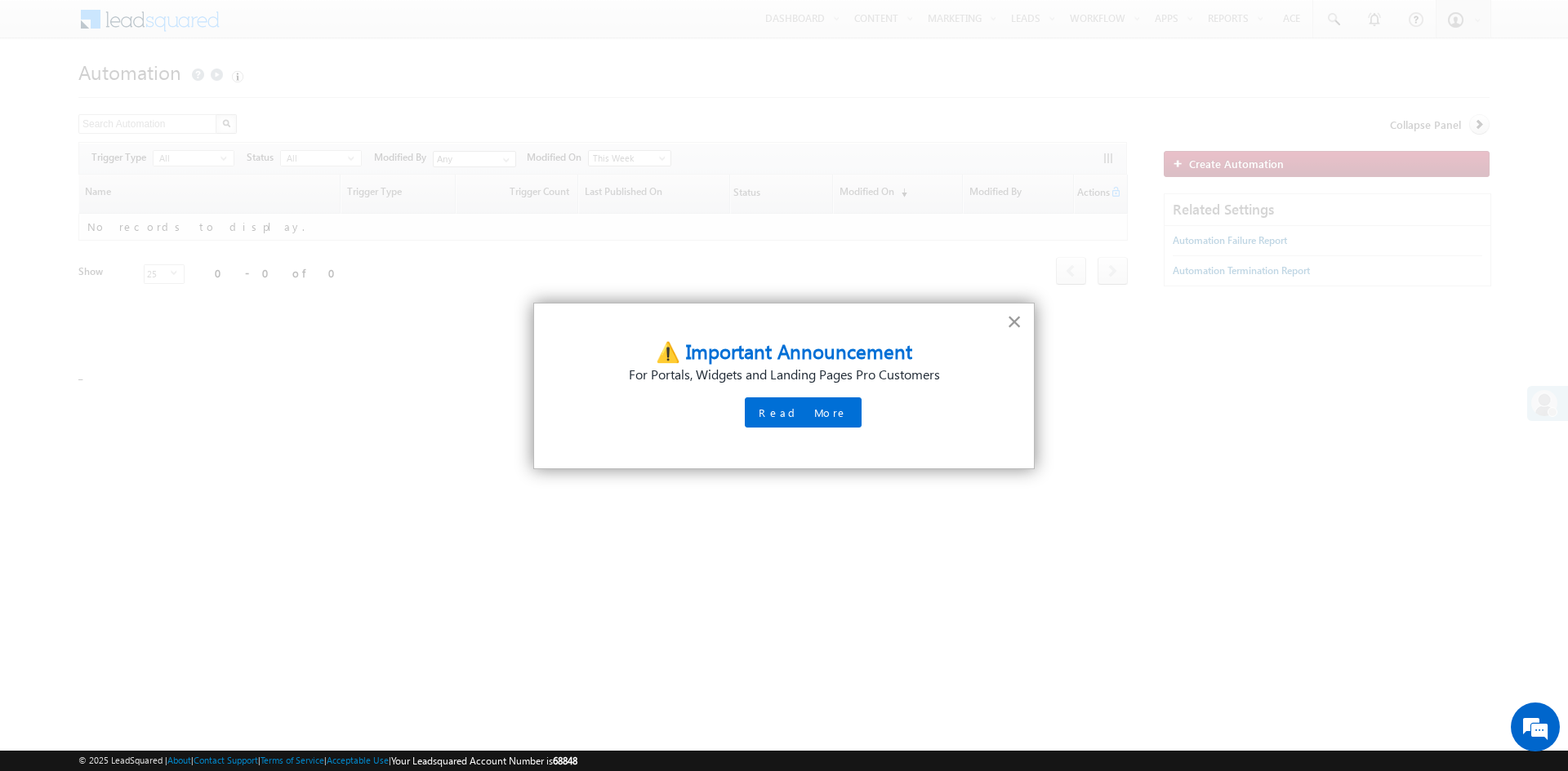
click at [1020, 320] on button "×" at bounding box center [1015, 322] width 15 height 26
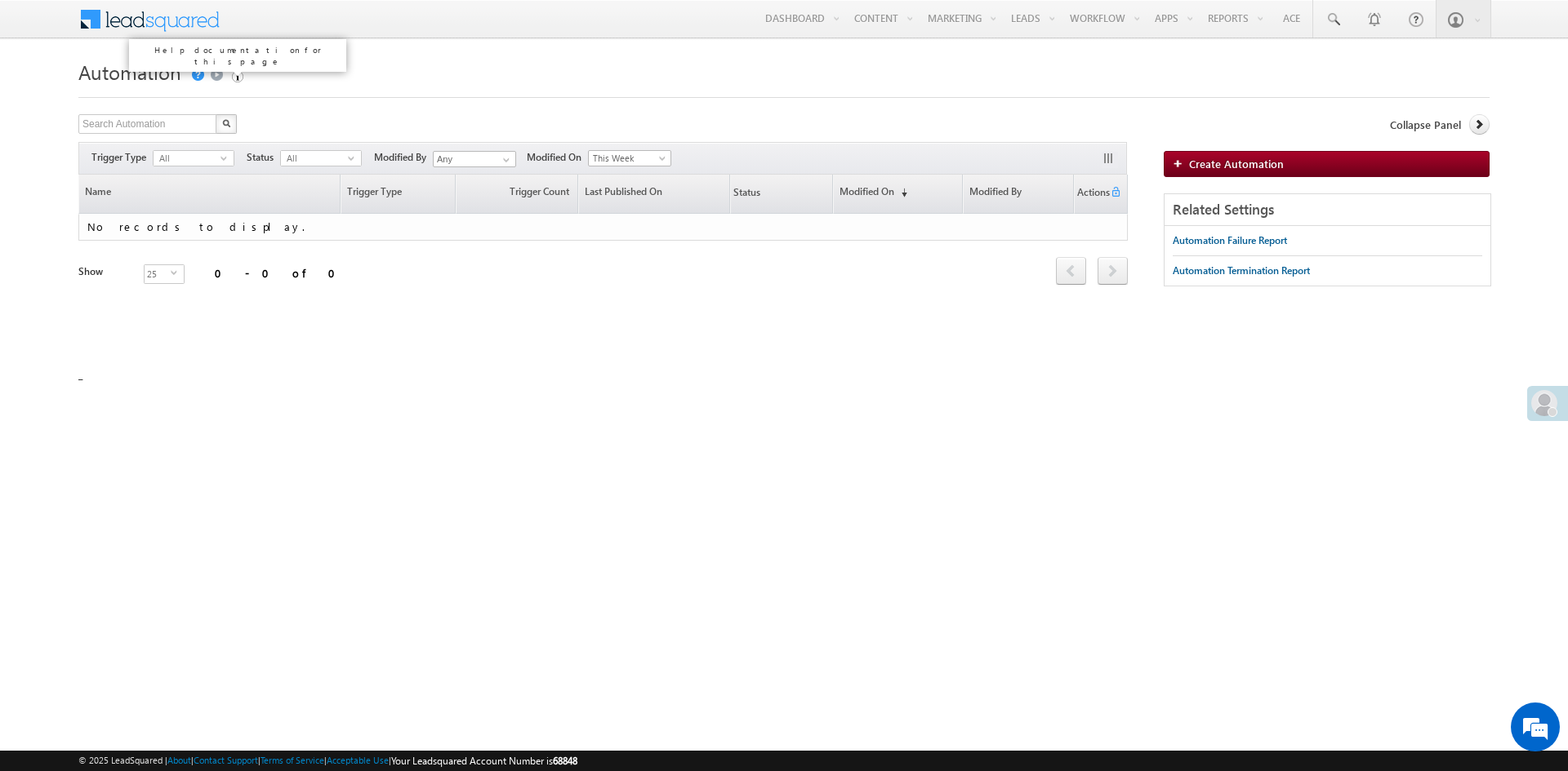
click at [198, 75] on link at bounding box center [197, 75] width 15 height 13
click at [162, 118] on input "text" at bounding box center [148, 124] width 140 height 20
type input "Search Automation"
click at [340, 103] on form "Automation Create Automation Search Automation X 0 results found Actions Select…" at bounding box center [784, 210] width 1411 height 312
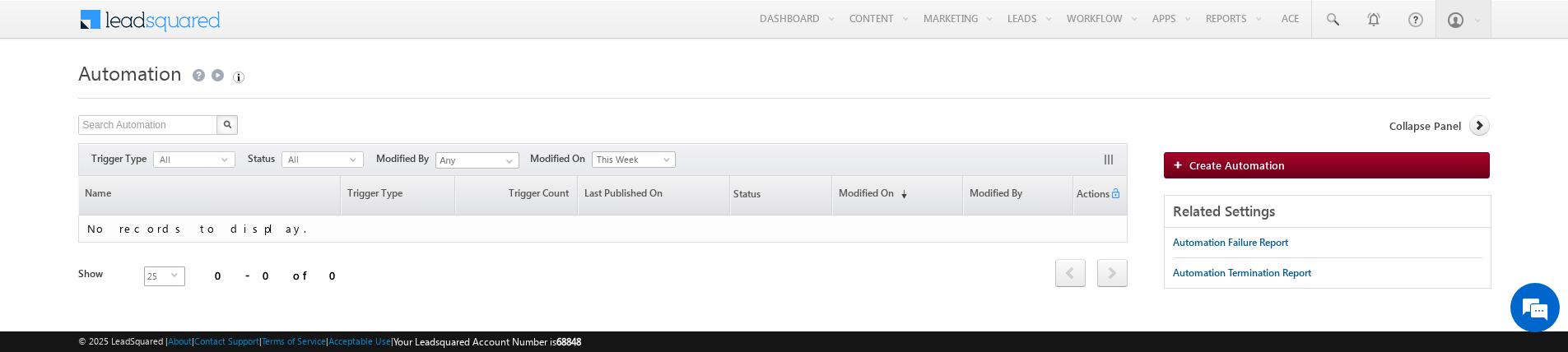
click at [171, 272] on span "select" at bounding box center [178, 275] width 13 height 8
click at [162, 309] on li "50" at bounding box center [155, 310] width 40 height 16
click at [171, 271] on span "select" at bounding box center [178, 275] width 13 height 8
click at [671, 155] on span "This Week" at bounding box center [632, 160] width 78 height 15
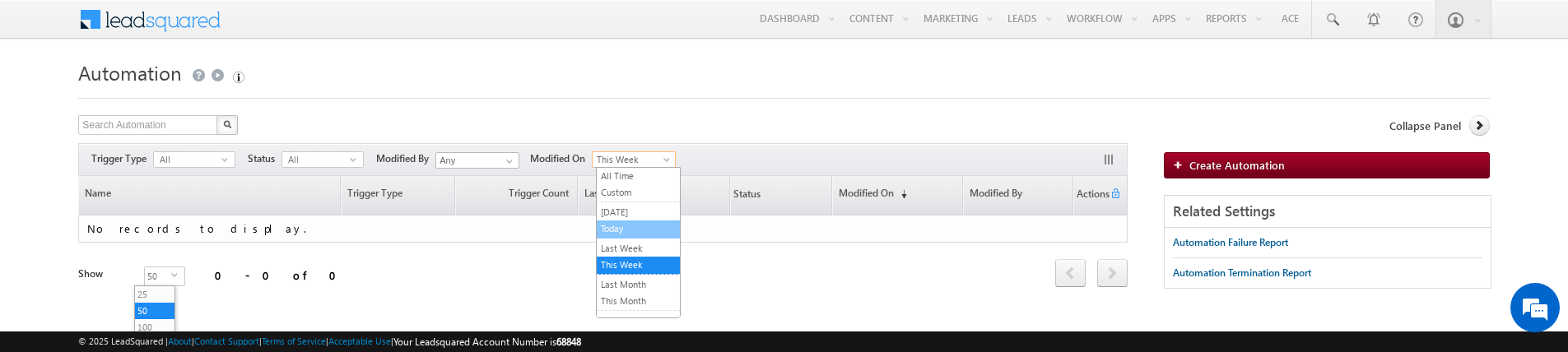
click at [648, 225] on link "Today" at bounding box center [637, 229] width 83 height 15
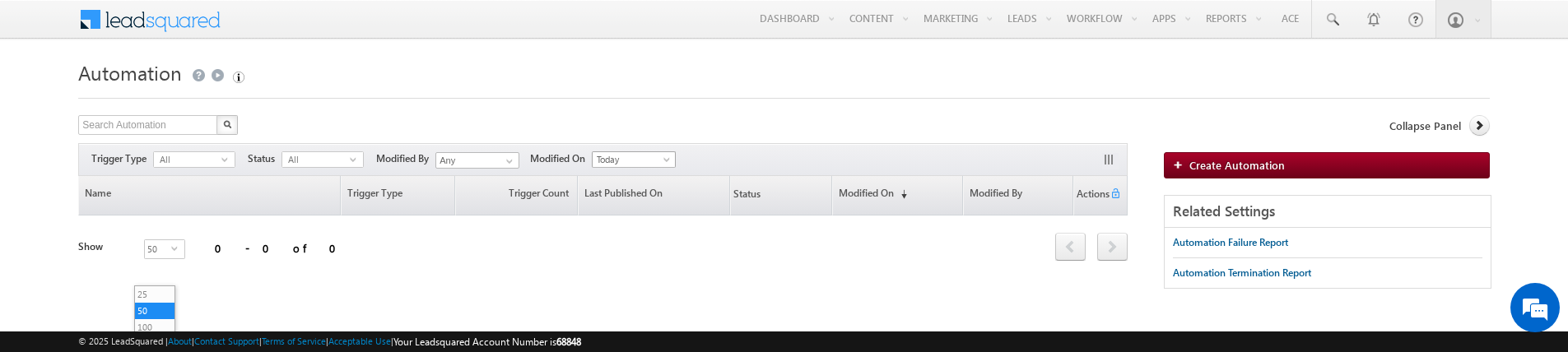
click at [667, 152] on span "Today" at bounding box center [632, 160] width 78 height 15
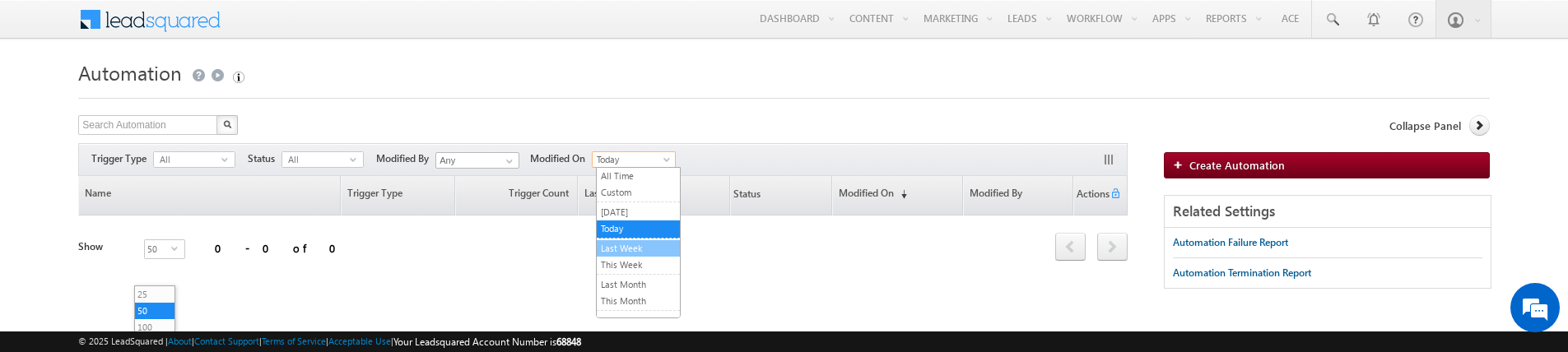
click at [639, 251] on link "Last Week" at bounding box center [637, 248] width 83 height 15
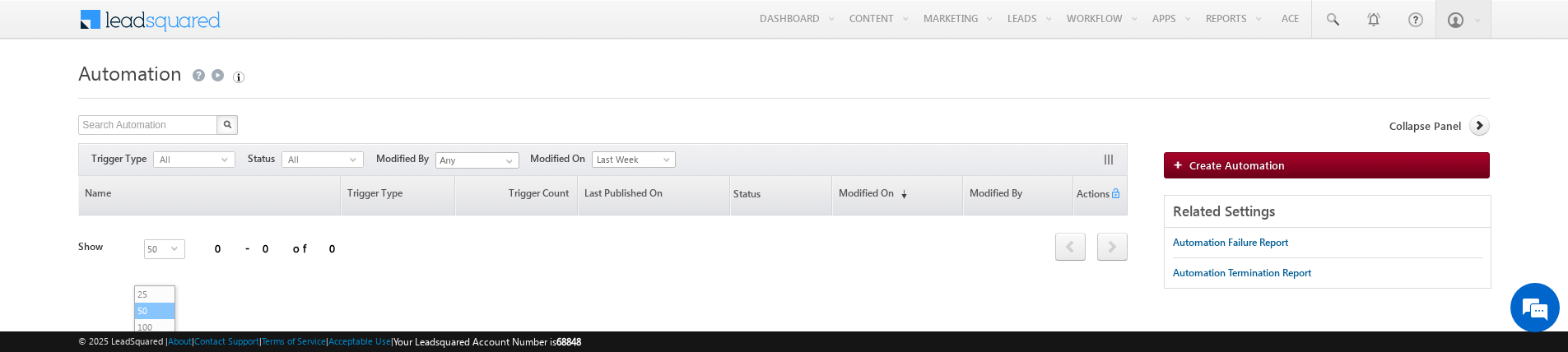
click at [150, 312] on li "50" at bounding box center [155, 310] width 40 height 16
click at [171, 253] on span "select" at bounding box center [178, 254] width 13 height 28
click at [160, 267] on li "25" at bounding box center [155, 266] width 40 height 16
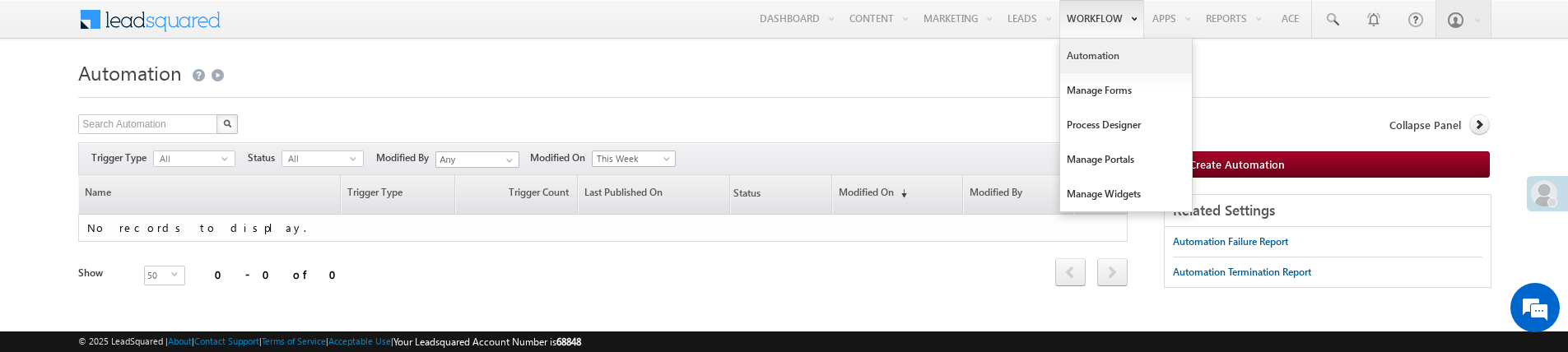
click at [1088, 60] on link "Automation" at bounding box center [1126, 56] width 131 height 34
